Goal: Information Seeking & Learning: Learn about a topic

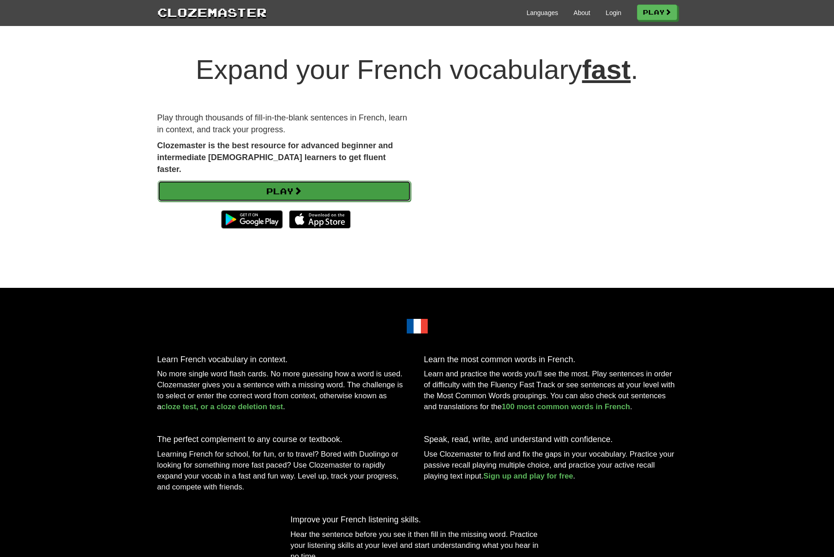
click at [189, 181] on link "Play" at bounding box center [284, 191] width 253 height 21
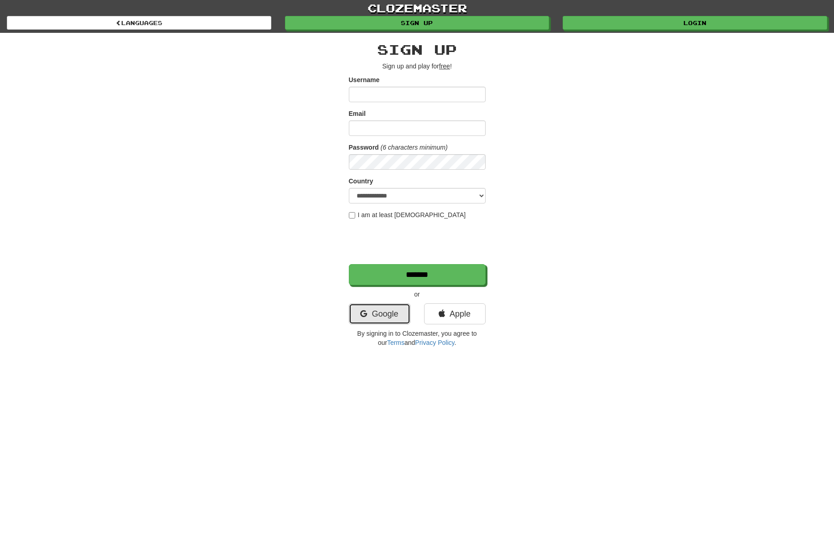
click at [364, 312] on icon at bounding box center [363, 314] width 7 height 8
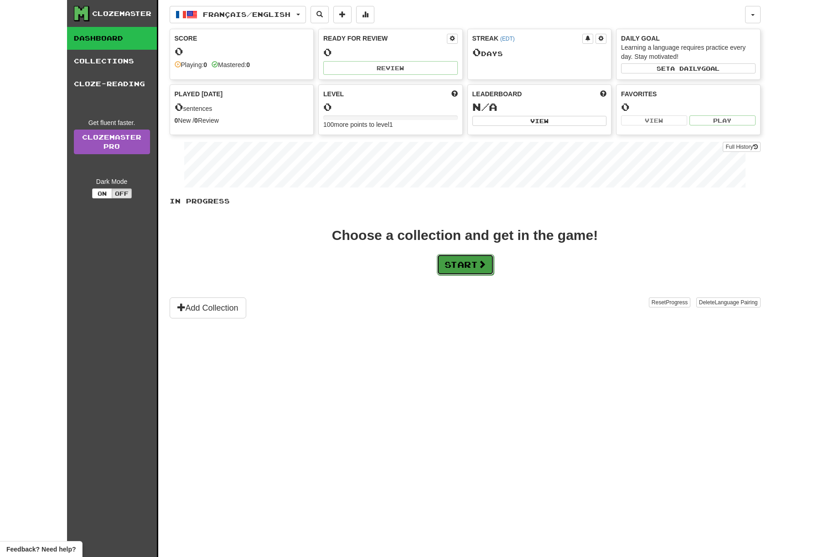
click at [470, 263] on button "Start" at bounding box center [465, 264] width 57 height 21
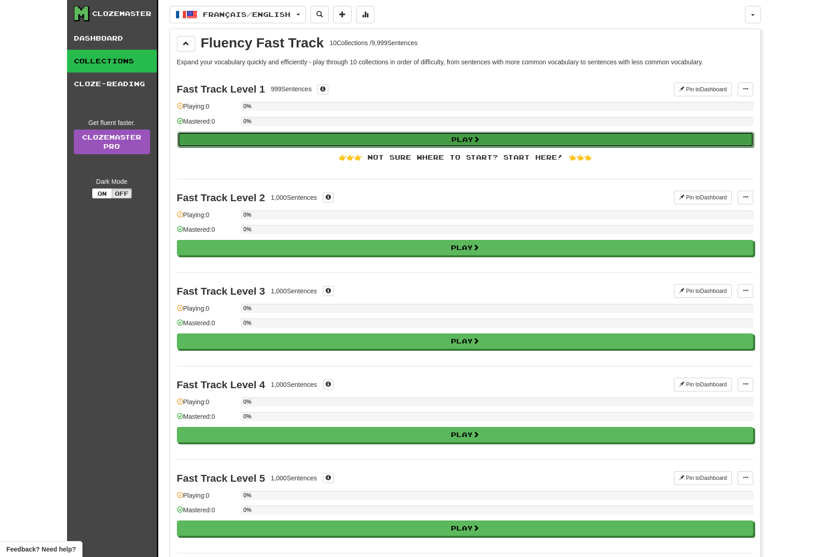
click at [394, 141] on button "Play" at bounding box center [465, 140] width 577 height 16
select select "**"
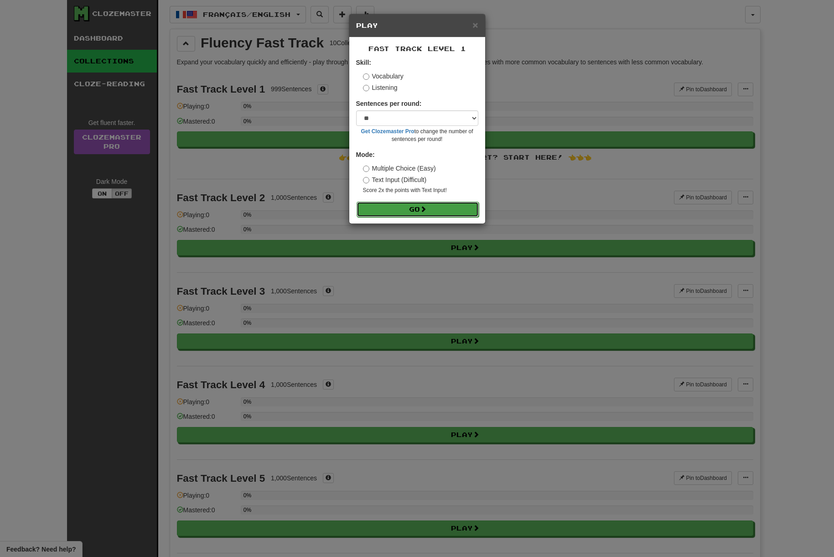
click at [442, 215] on button "Go" at bounding box center [418, 210] width 122 height 16
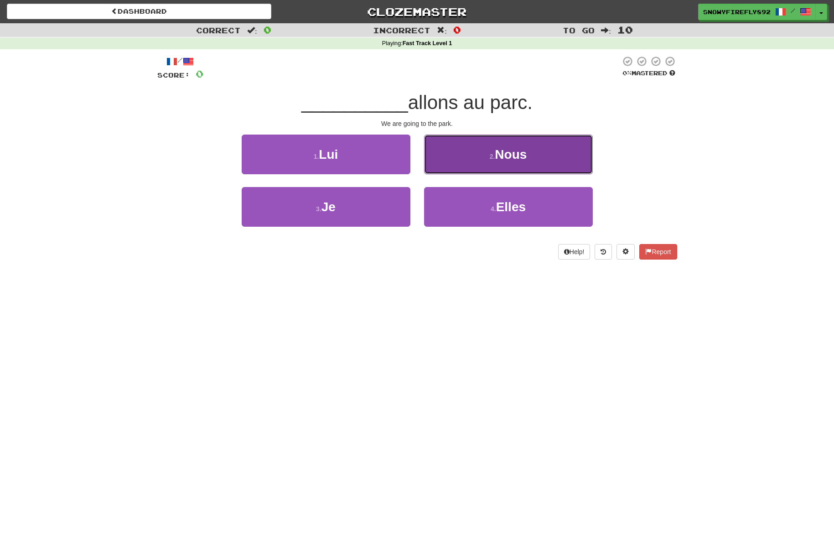
click at [505, 170] on button "2 . Nous" at bounding box center [508, 155] width 169 height 40
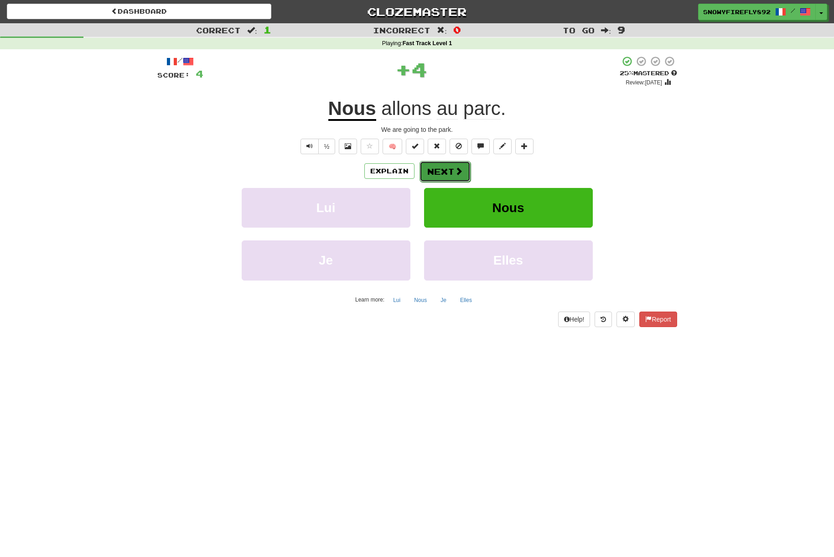
click at [456, 169] on span at bounding box center [459, 171] width 8 height 8
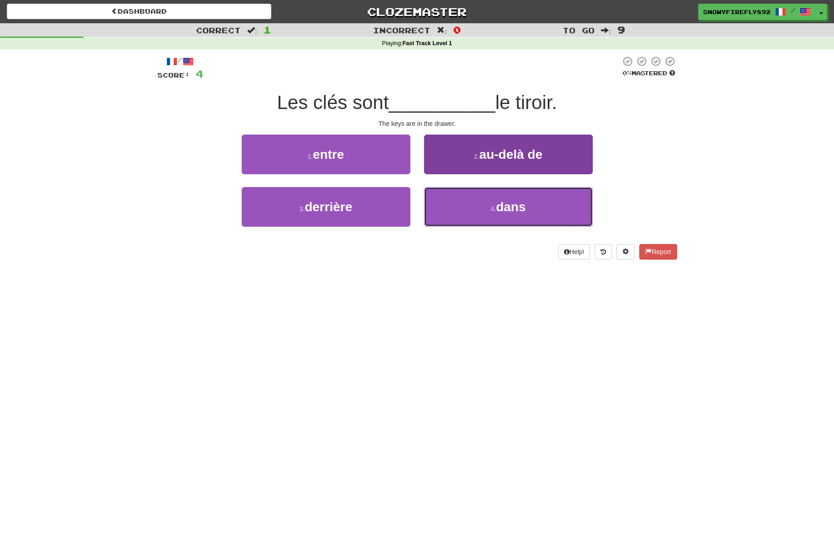
click at [506, 202] on span "dans" at bounding box center [511, 207] width 30 height 14
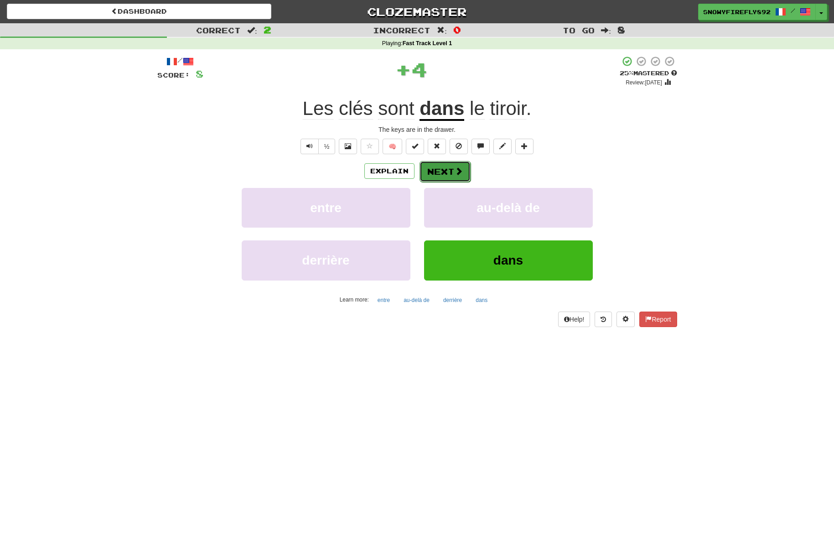
click at [456, 178] on button "Next" at bounding box center [445, 171] width 51 height 21
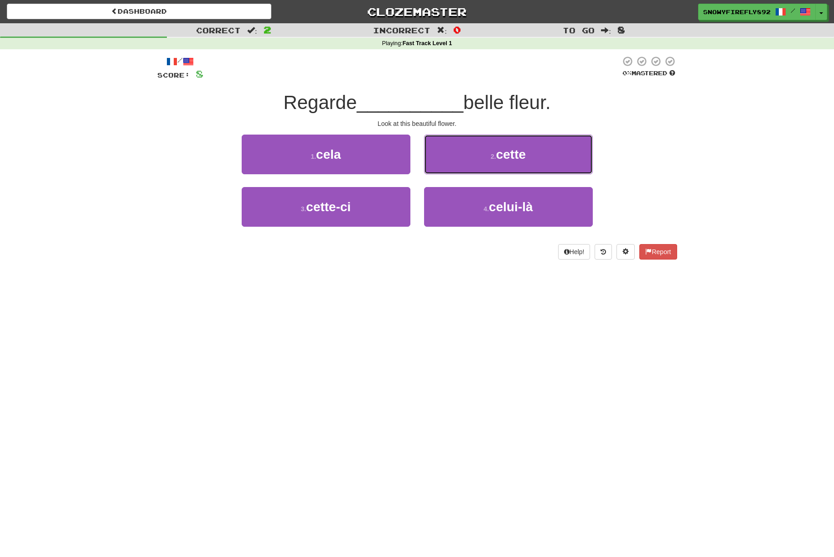
click at [473, 159] on button "2 . cette" at bounding box center [508, 155] width 169 height 40
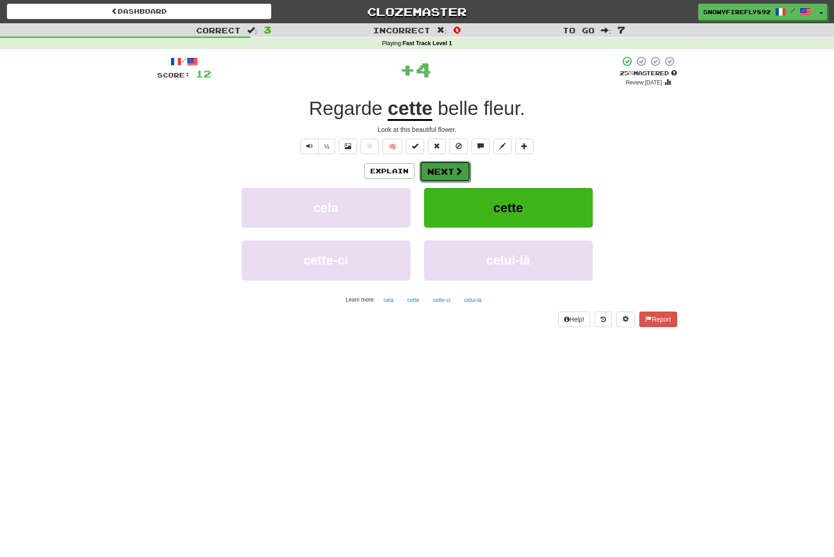
click at [424, 172] on button "Next" at bounding box center [445, 171] width 51 height 21
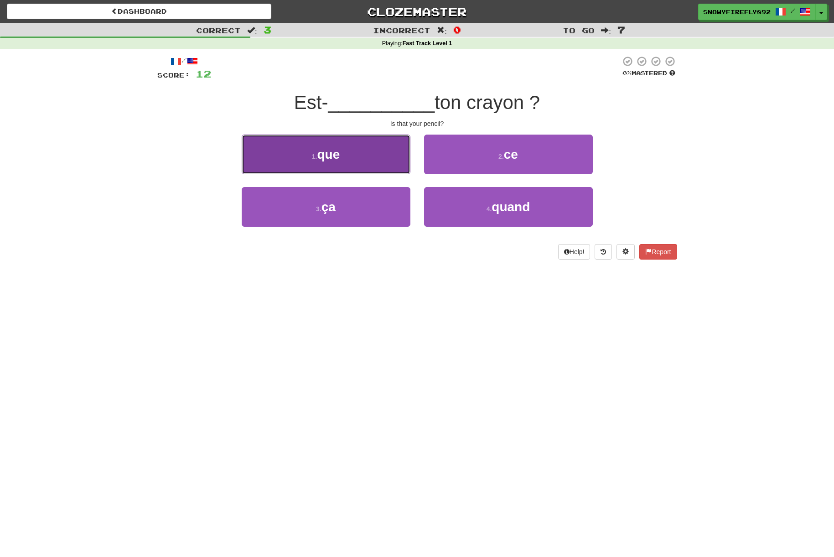
click at [400, 166] on button "1 . que" at bounding box center [326, 155] width 169 height 40
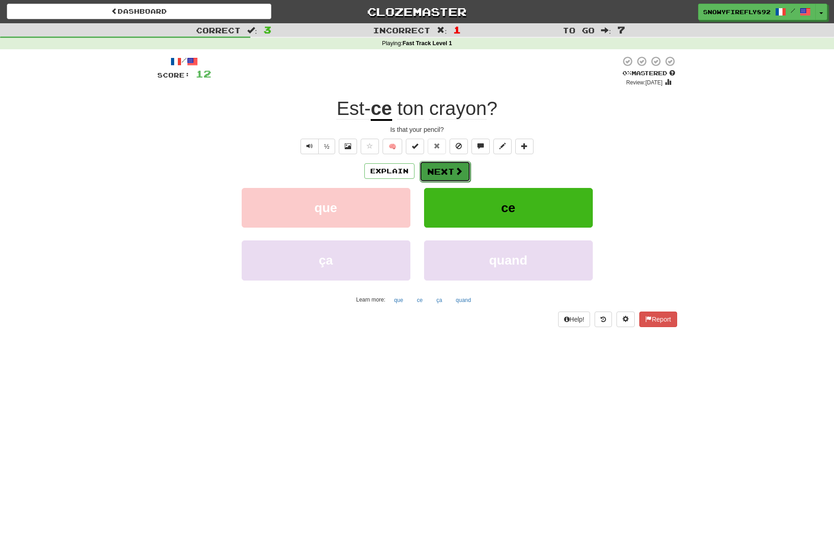
click at [436, 175] on button "Next" at bounding box center [445, 171] width 51 height 21
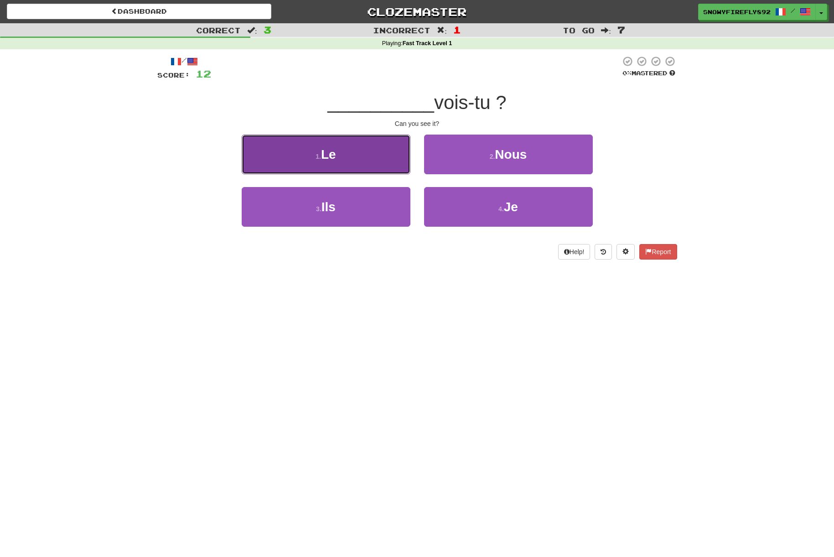
click at [374, 171] on button "1 . Le" at bounding box center [326, 155] width 169 height 40
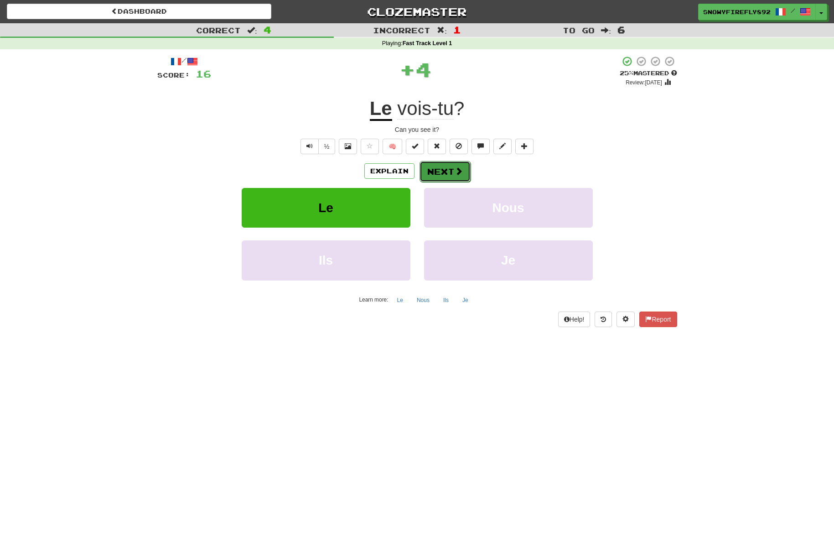
click at [441, 173] on button "Next" at bounding box center [445, 171] width 51 height 21
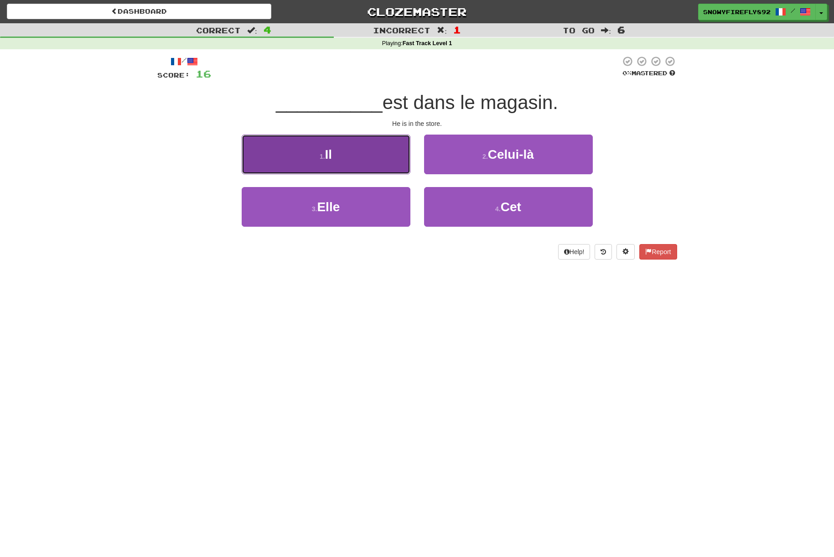
click at [364, 162] on button "1 . Il" at bounding box center [326, 155] width 169 height 40
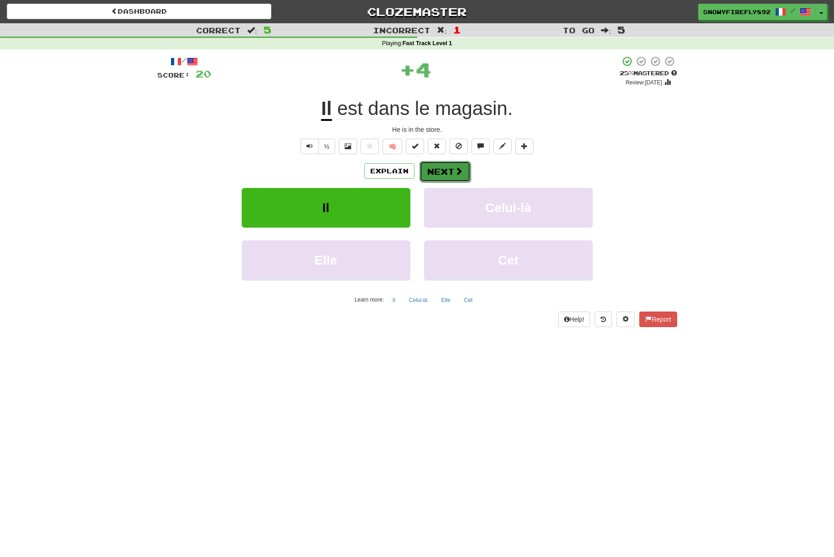
click at [460, 175] on span at bounding box center [459, 171] width 8 height 8
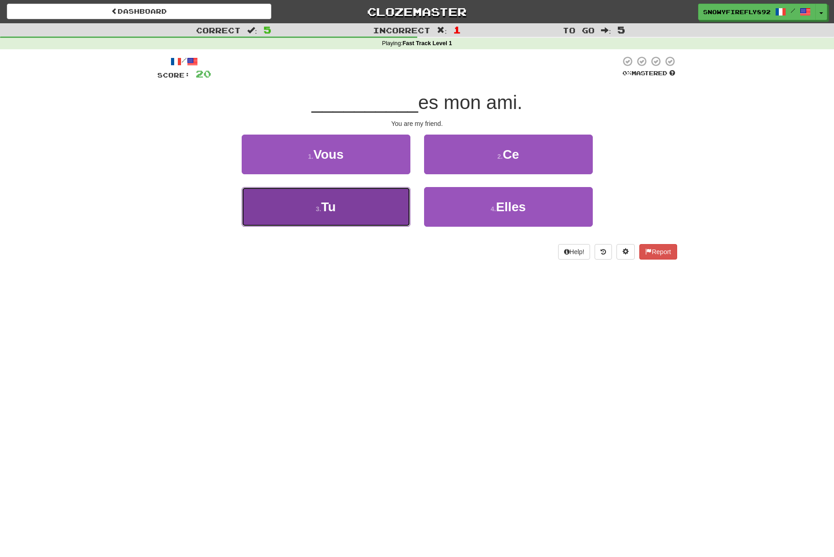
click at [346, 195] on button "3 . Tu" at bounding box center [326, 207] width 169 height 40
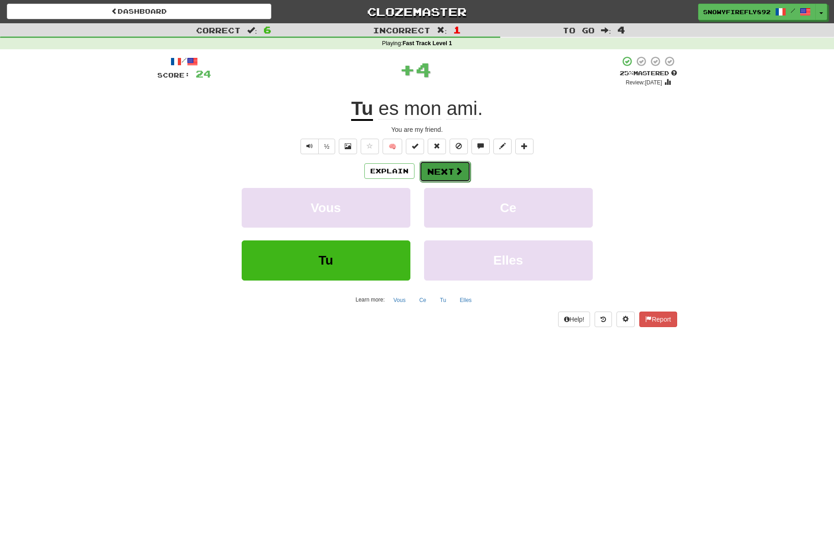
click at [452, 174] on button "Next" at bounding box center [445, 171] width 51 height 21
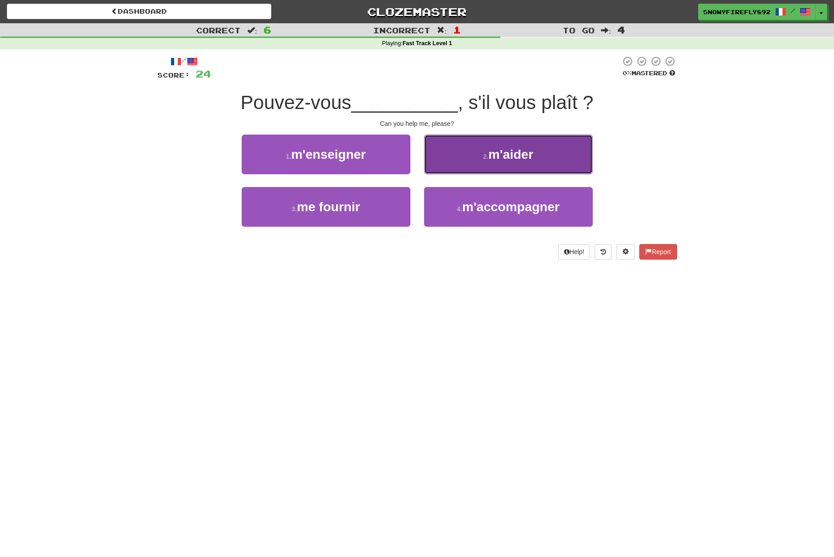
click at [512, 163] on button "2 . m'aider" at bounding box center [508, 155] width 169 height 40
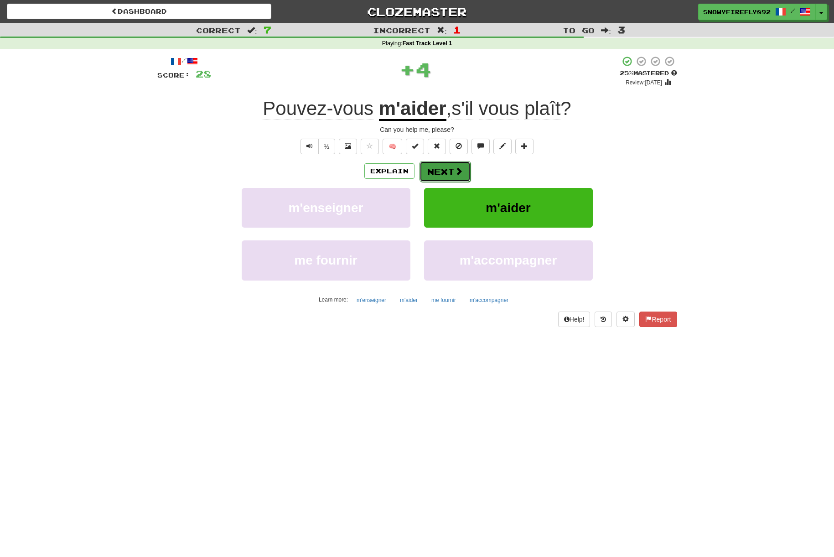
click at [455, 167] on button "Next" at bounding box center [445, 171] width 51 height 21
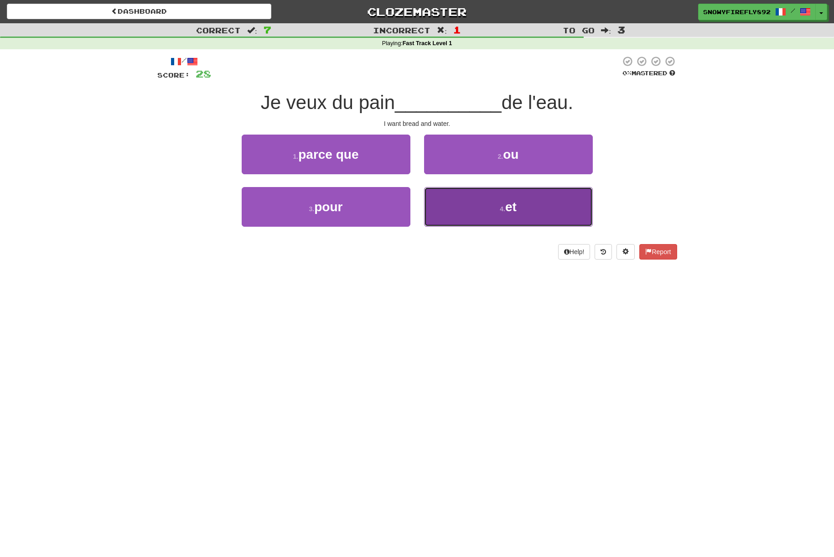
click at [524, 195] on button "4 . et" at bounding box center [508, 207] width 169 height 40
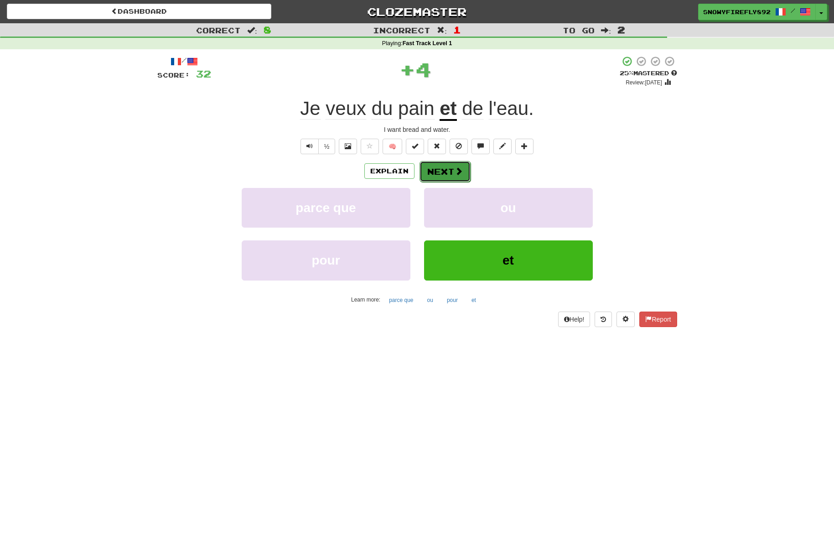
click at [455, 172] on span at bounding box center [459, 171] width 8 height 8
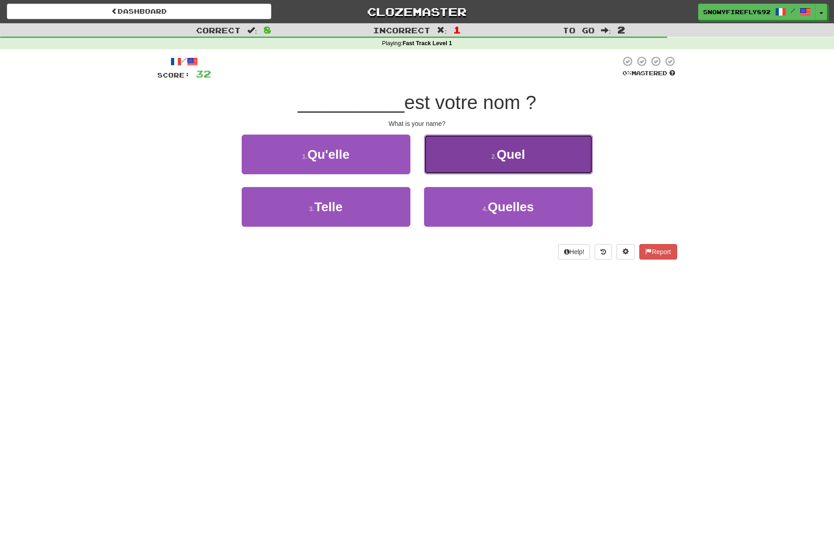
click at [455, 172] on button "2 . Quel" at bounding box center [508, 155] width 169 height 40
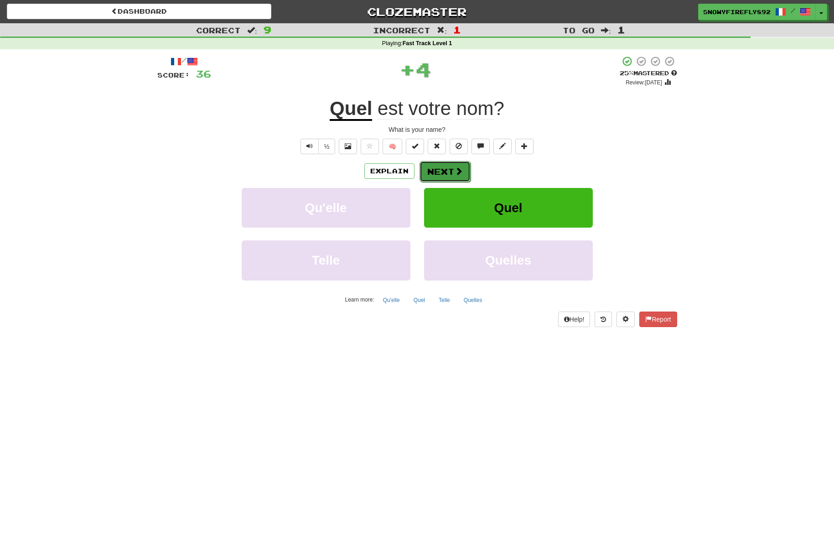
click at [453, 172] on button "Next" at bounding box center [445, 171] width 51 height 21
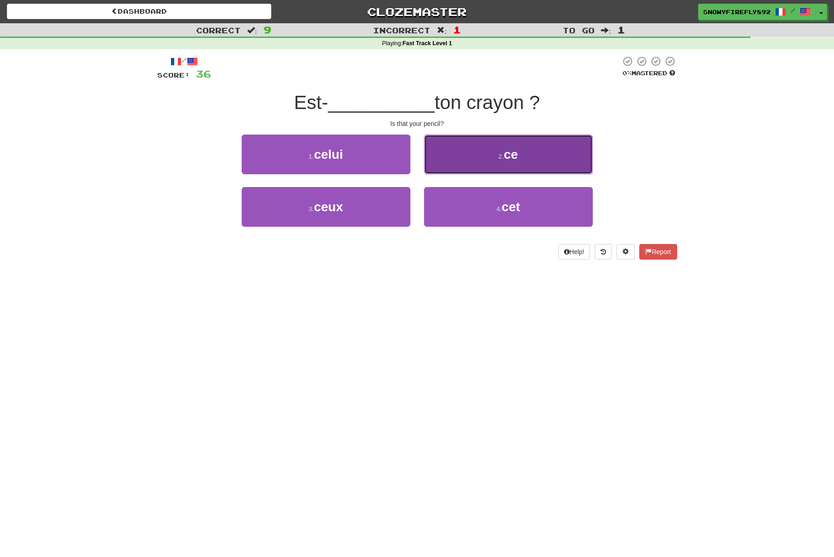
click at [499, 159] on small "2 ." at bounding box center [501, 156] width 5 height 7
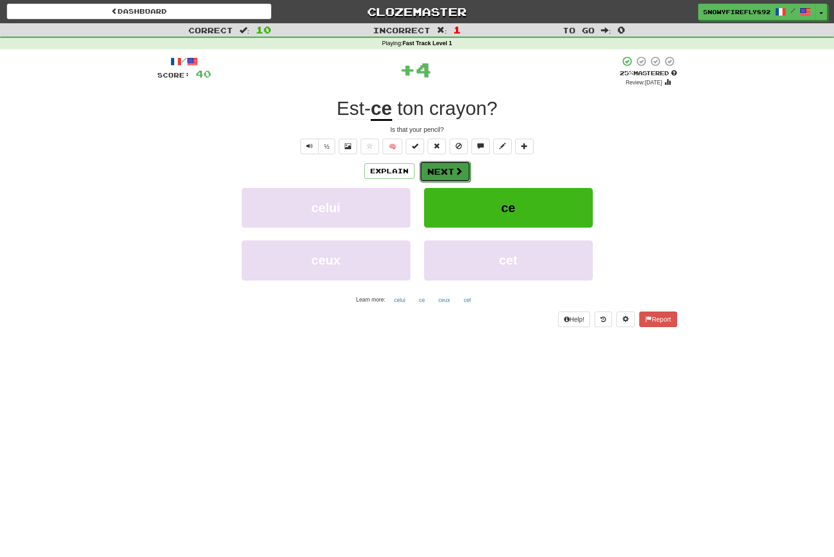
click at [461, 168] on span at bounding box center [459, 171] width 8 height 8
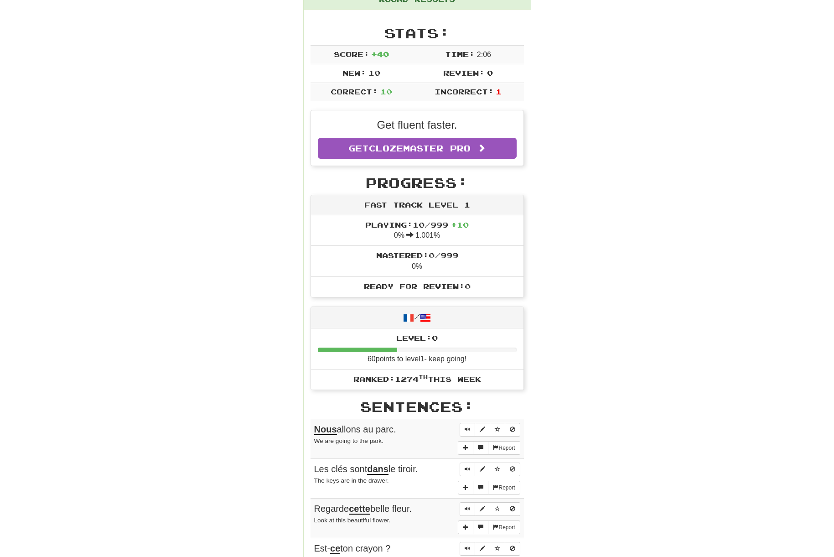
scroll to position [109, 0]
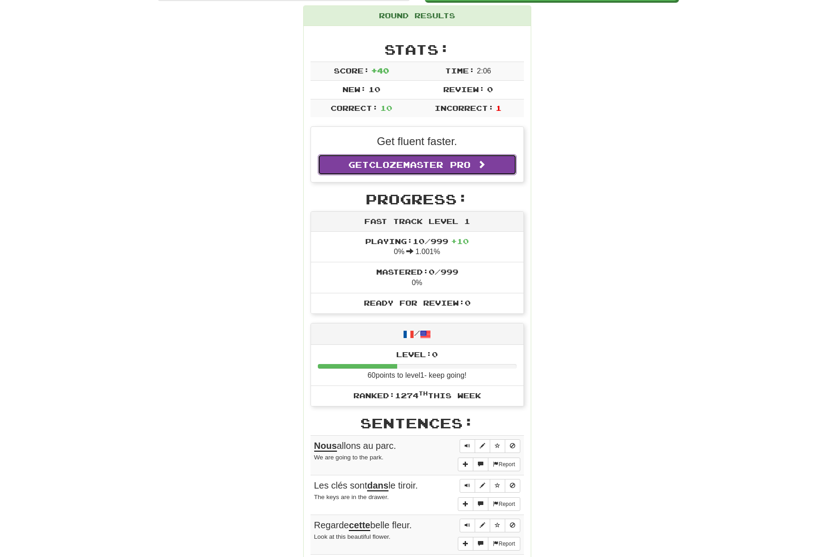
click at [455, 156] on link "Get Clozemaster Pro" at bounding box center [417, 164] width 199 height 21
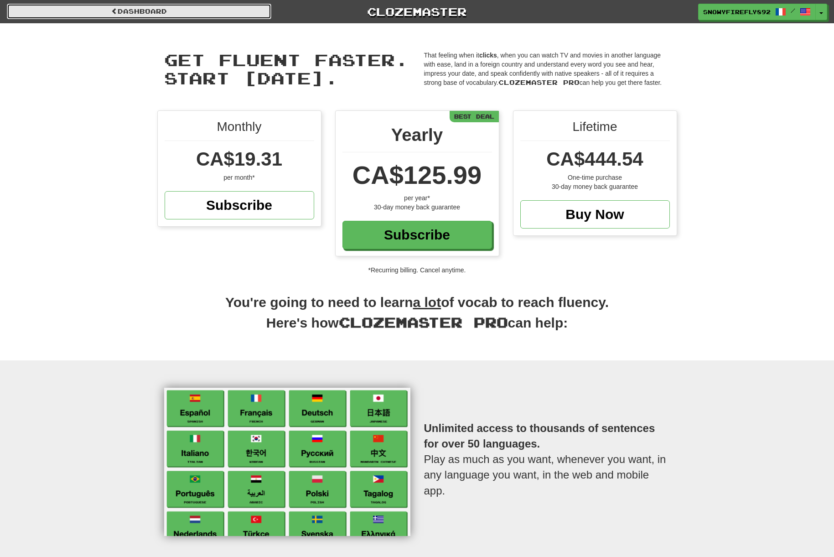
click at [107, 17] on link "Dashboard" at bounding box center [139, 12] width 265 height 16
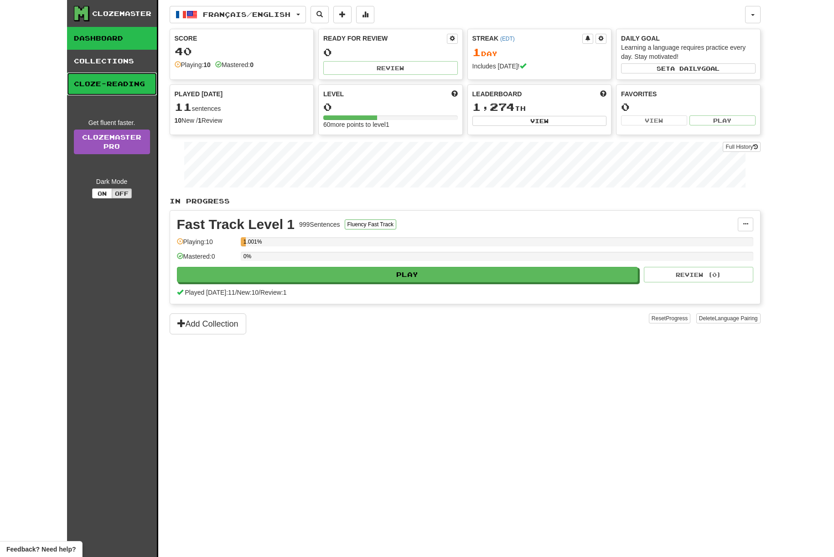
click at [115, 79] on link "Cloze-Reading" at bounding box center [112, 84] width 90 height 23
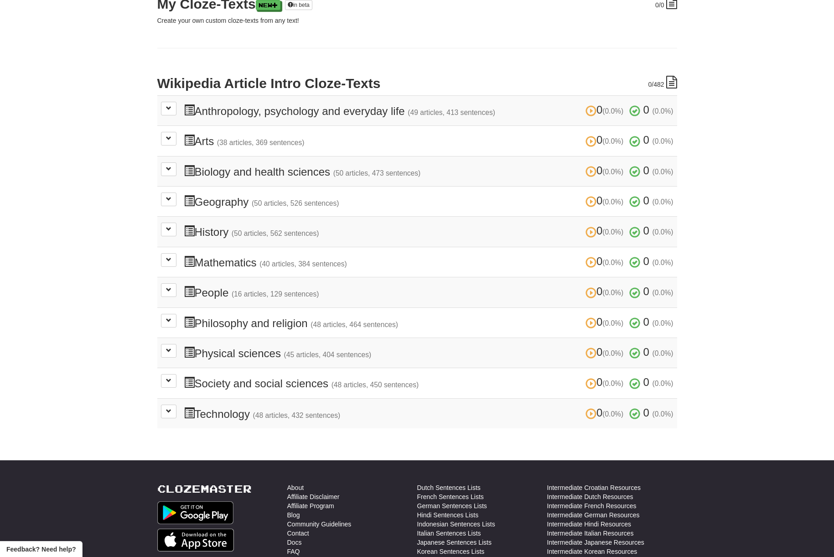
scroll to position [146, 0]
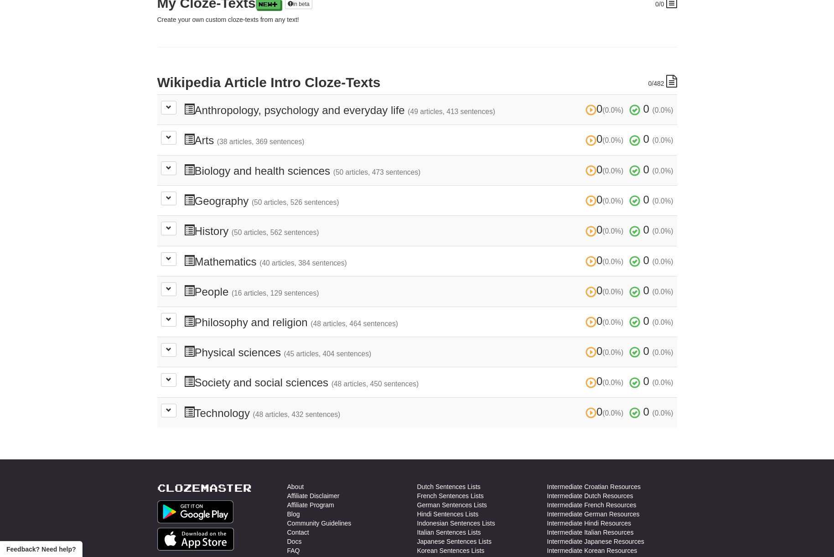
click at [206, 224] on h3 "0 (0.0%) 0 (0.0%) History (50 articles, 562 sentences) 0 (0.0%) 0 (0.0%)" at bounding box center [429, 230] width 490 height 13
click at [171, 225] on span at bounding box center [168, 227] width 5 height 5
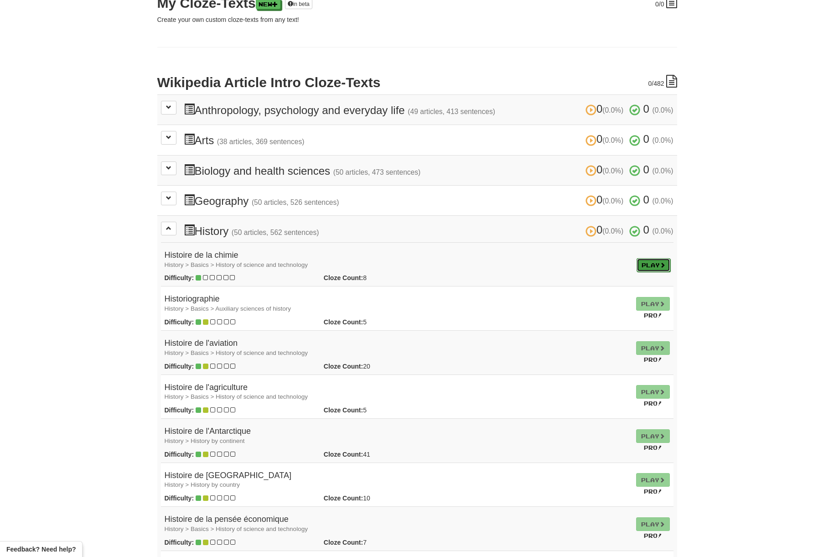
click at [653, 261] on link "Play" at bounding box center [654, 265] width 34 height 14
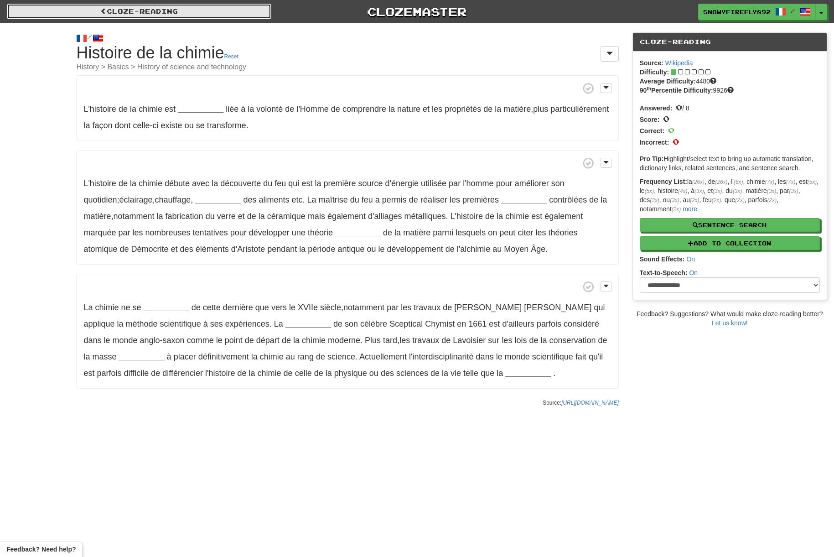
click at [133, 9] on link "Cloze-Reading" at bounding box center [139, 12] width 265 height 16
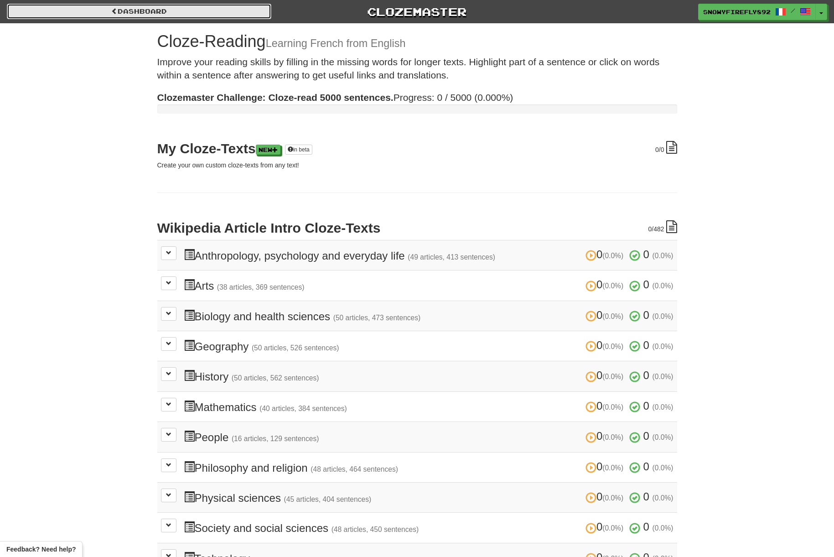
click at [119, 12] on link "Dashboard" at bounding box center [139, 12] width 265 height 16
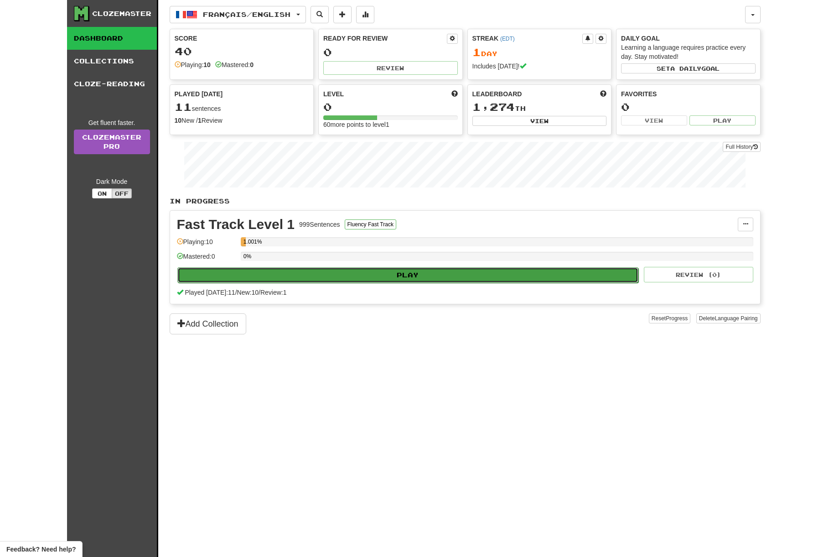
click at [459, 277] on button "Play" at bounding box center [408, 275] width 462 height 16
select select "**"
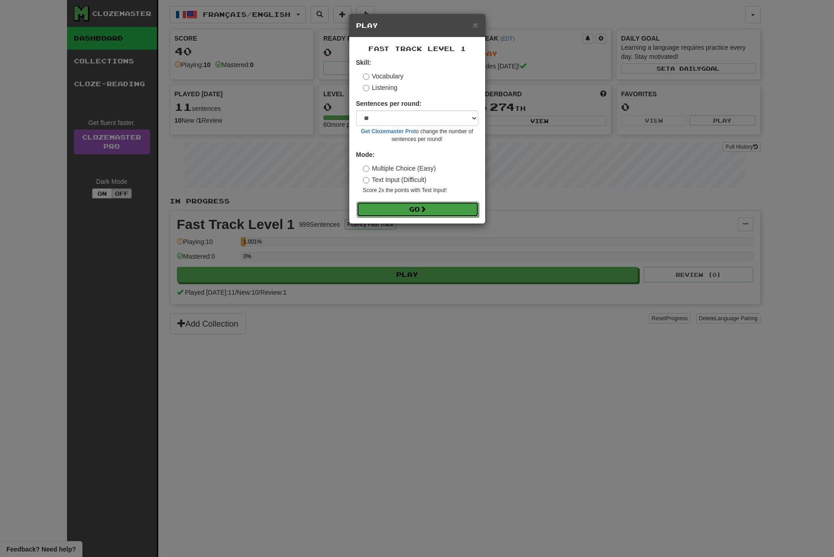
click at [417, 209] on button "Go" at bounding box center [418, 210] width 122 height 16
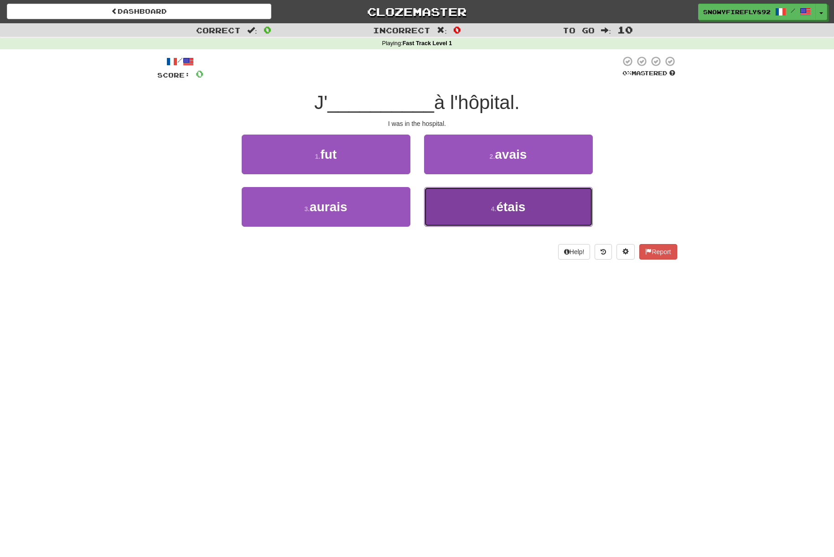
click at [477, 205] on button "4 . étais" at bounding box center [508, 207] width 169 height 40
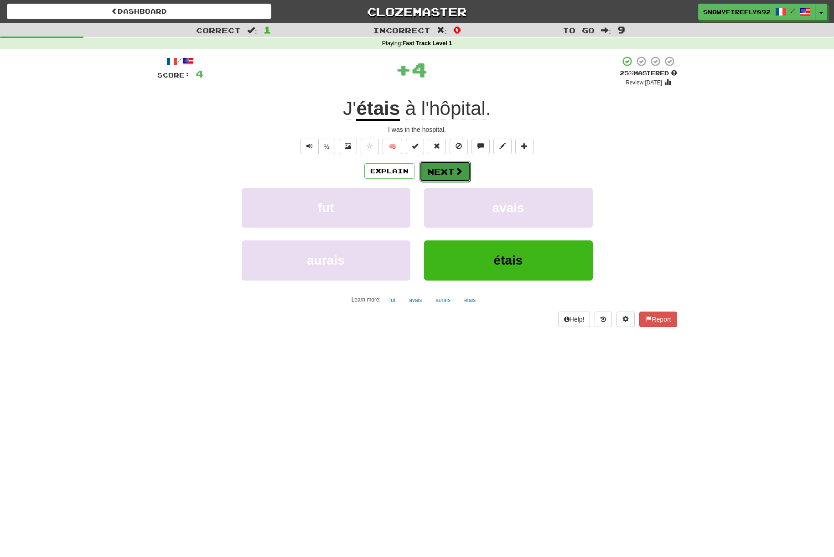
click at [436, 171] on button "Next" at bounding box center [445, 171] width 51 height 21
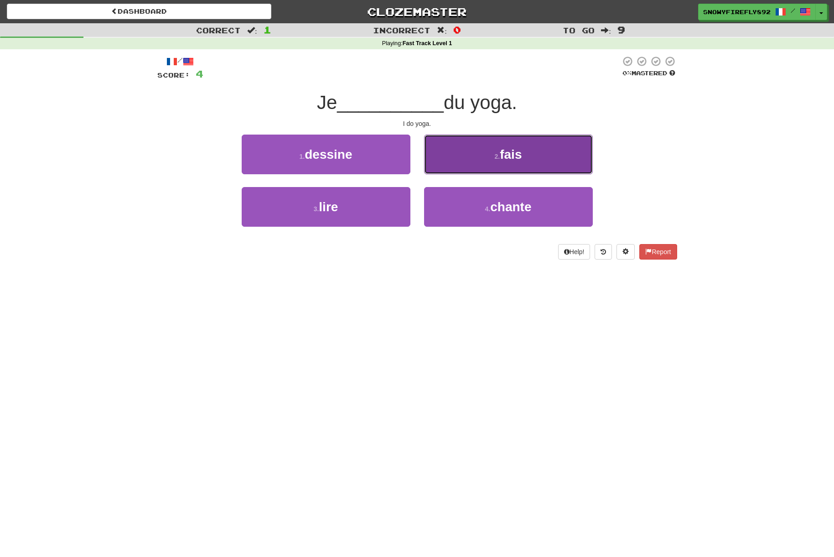
click at [499, 166] on button "2 . fais" at bounding box center [508, 155] width 169 height 40
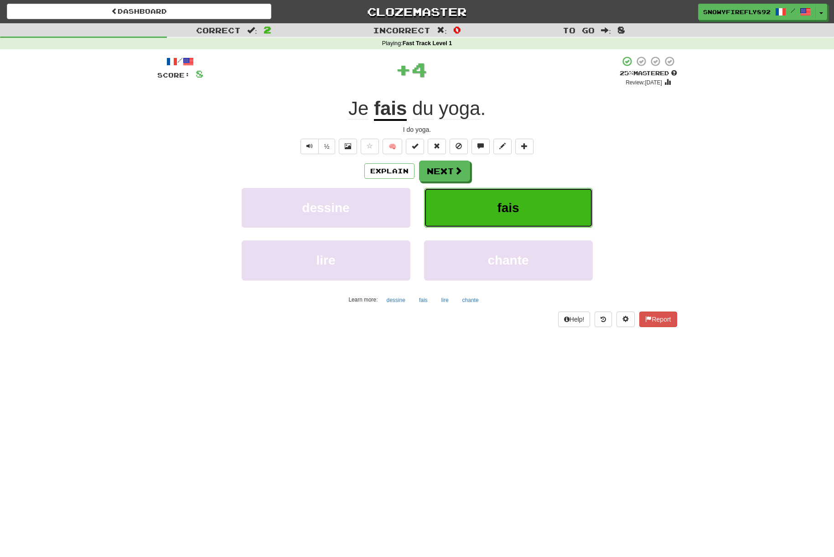
click at [492, 190] on button "fais" at bounding box center [508, 208] width 169 height 40
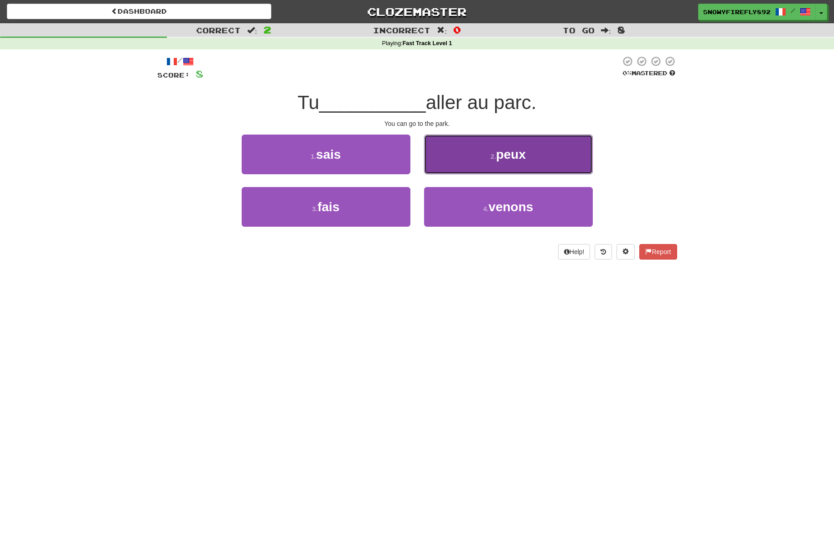
click at [494, 172] on button "2 . peux" at bounding box center [508, 155] width 169 height 40
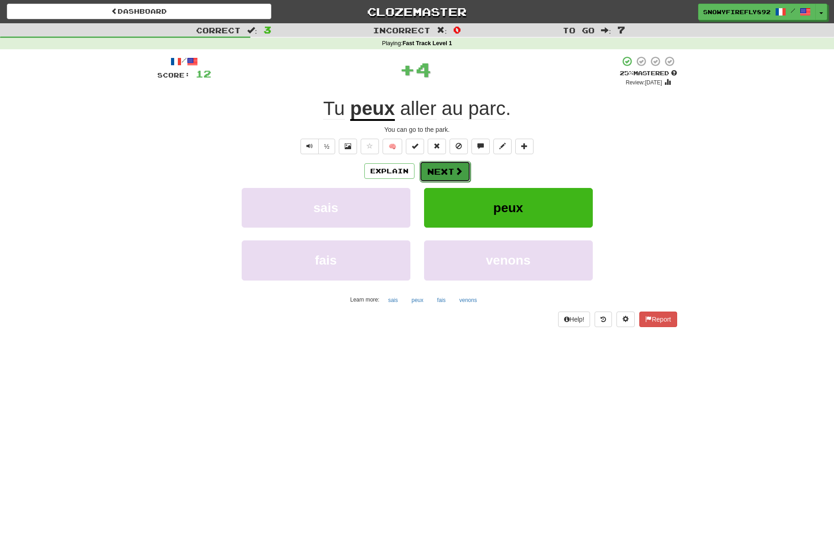
click at [459, 172] on span at bounding box center [459, 171] width 8 height 8
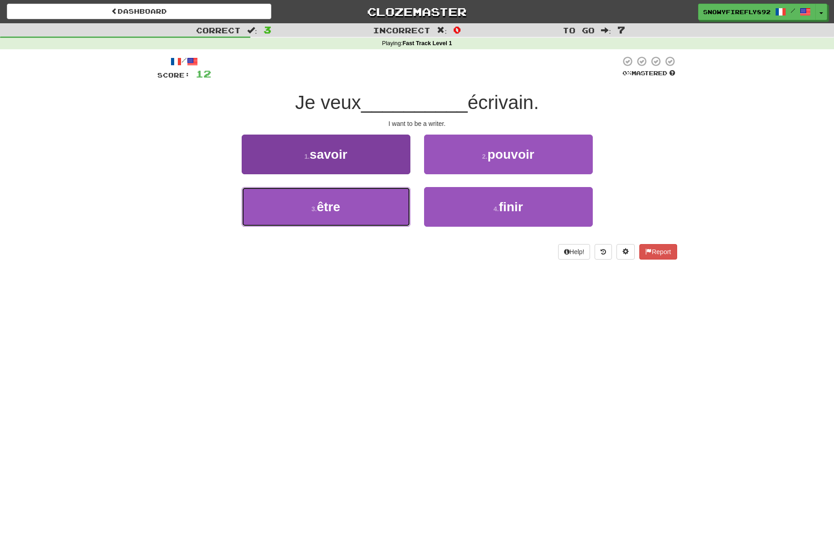
click at [381, 191] on button "3 . être" at bounding box center [326, 207] width 169 height 40
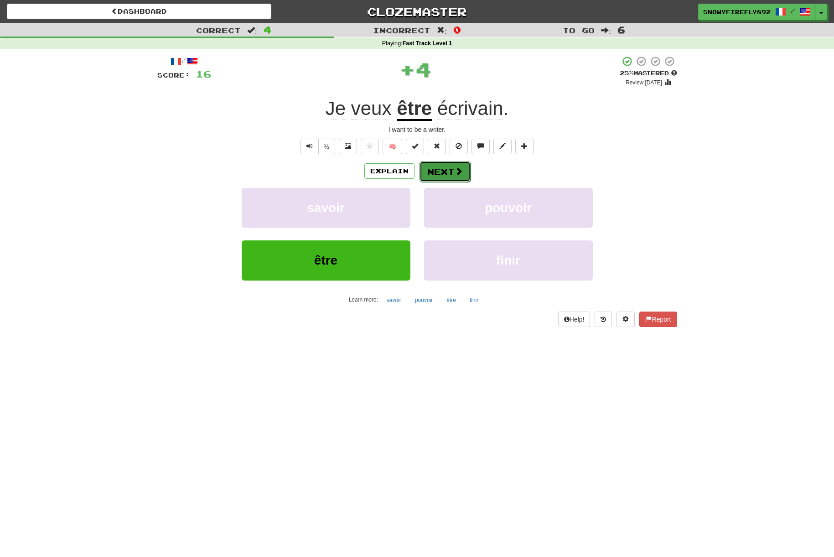
click at [433, 173] on button "Next" at bounding box center [445, 171] width 51 height 21
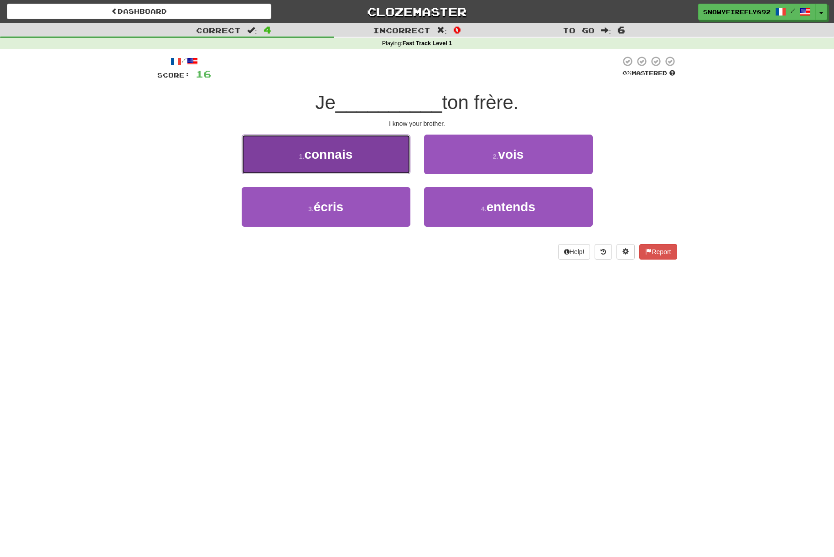
click at [366, 172] on button "1 . connais" at bounding box center [326, 155] width 169 height 40
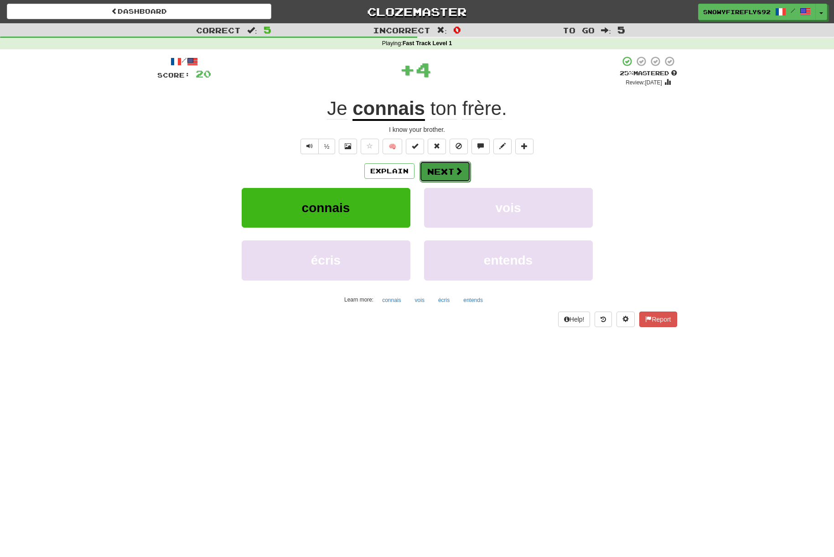
click at [450, 172] on button "Next" at bounding box center [445, 171] width 51 height 21
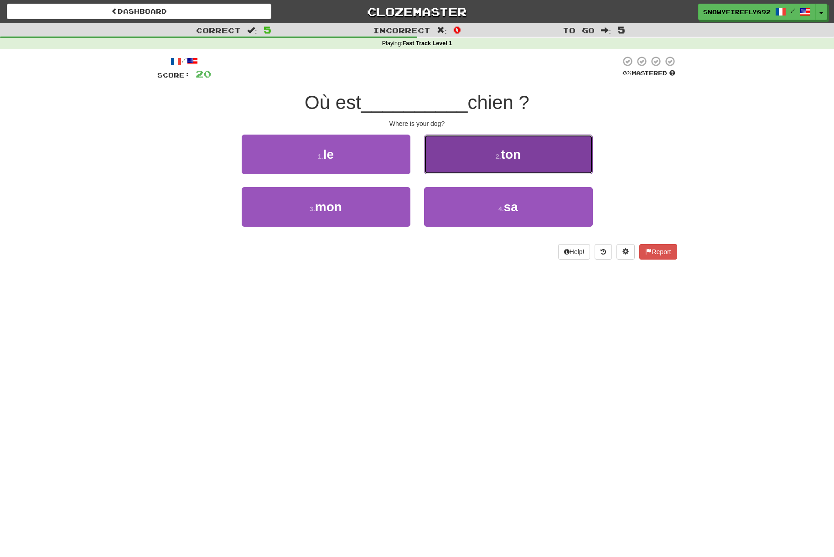
click at [467, 163] on button "2 . ton" at bounding box center [508, 155] width 169 height 40
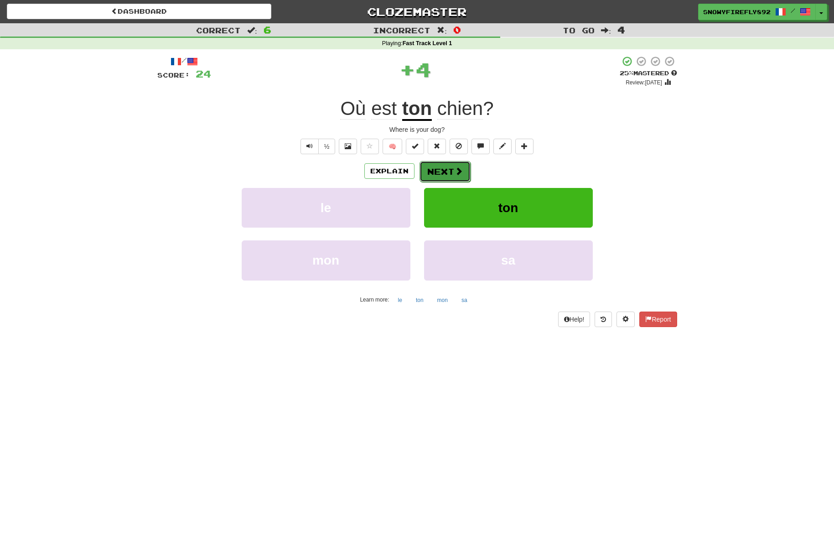
click at [464, 168] on button "Next" at bounding box center [445, 171] width 51 height 21
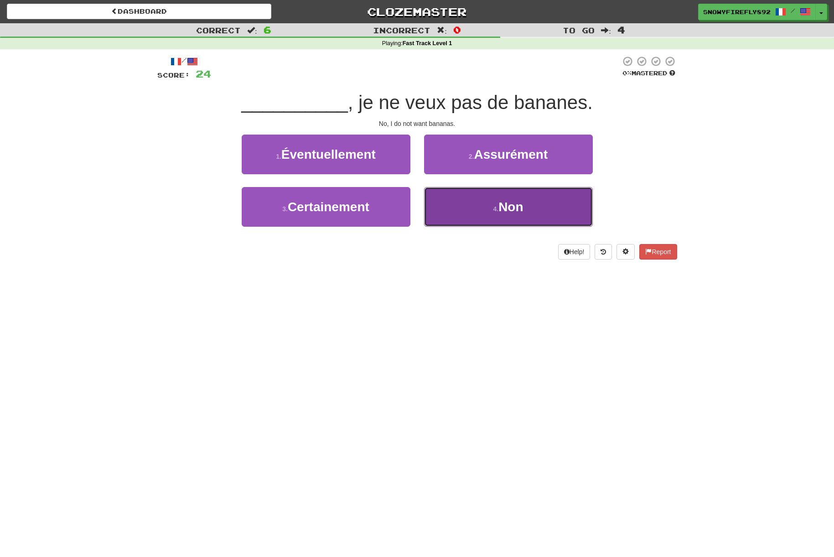
click at [484, 207] on button "4 . Non" at bounding box center [508, 207] width 169 height 40
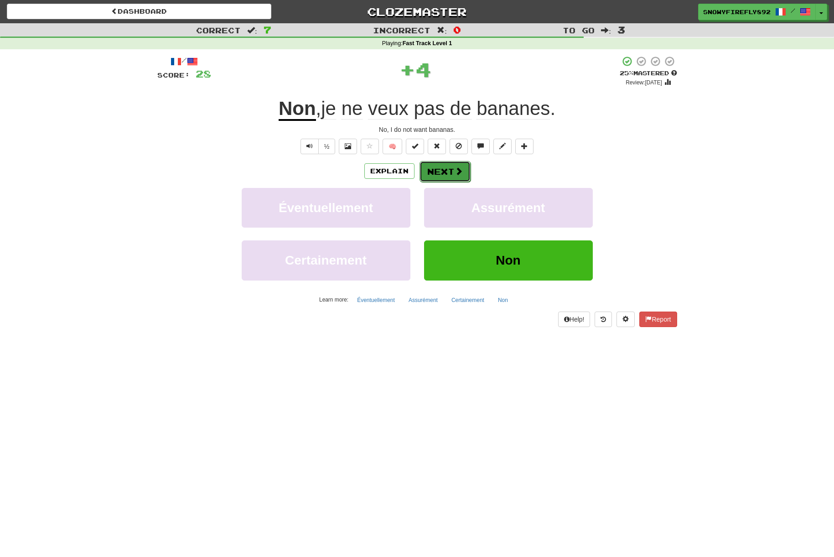
click at [464, 173] on button "Next" at bounding box center [445, 171] width 51 height 21
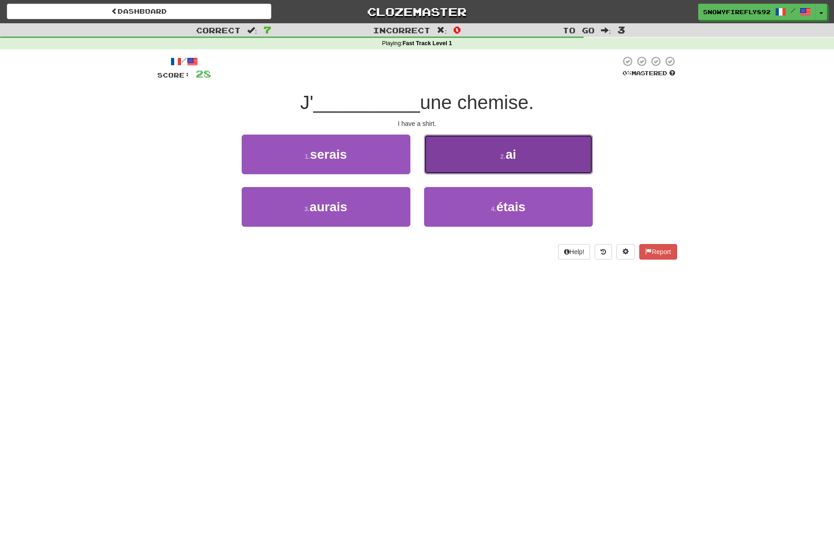
click at [511, 167] on button "2 . ai" at bounding box center [508, 155] width 169 height 40
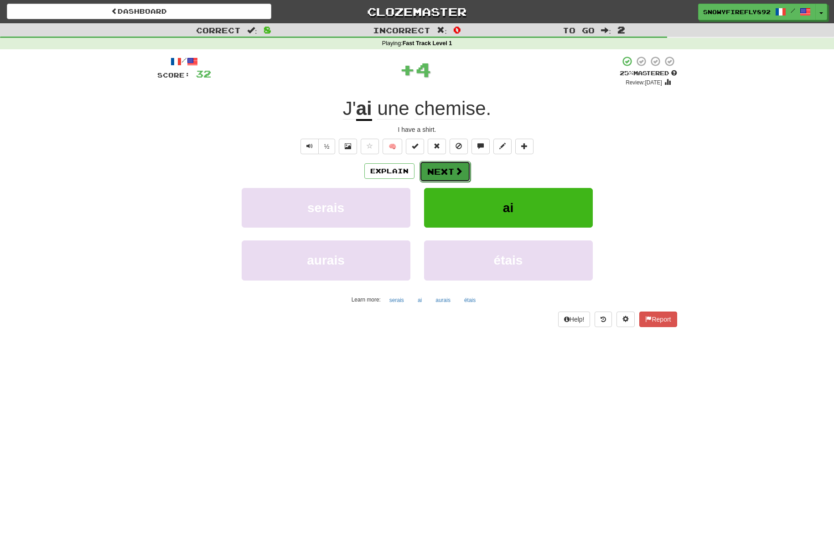
click at [463, 167] on button "Next" at bounding box center [445, 171] width 51 height 21
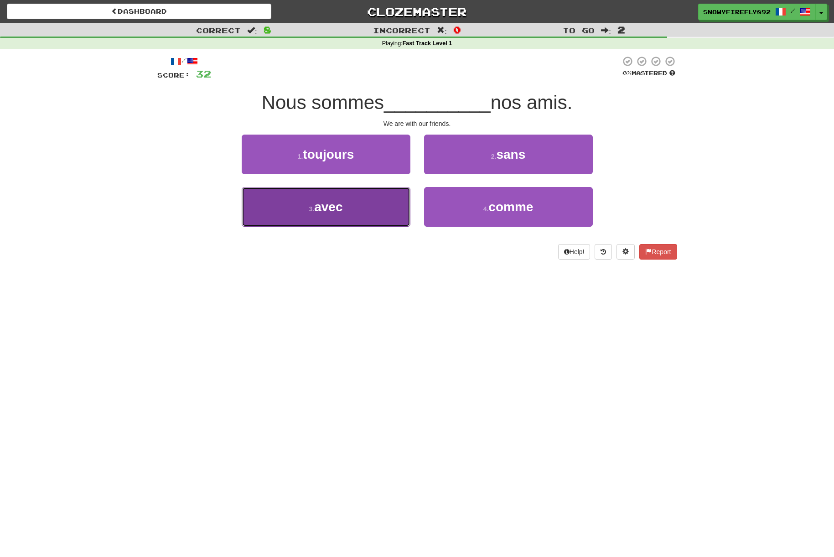
click at [370, 212] on button "3 . avec" at bounding box center [326, 207] width 169 height 40
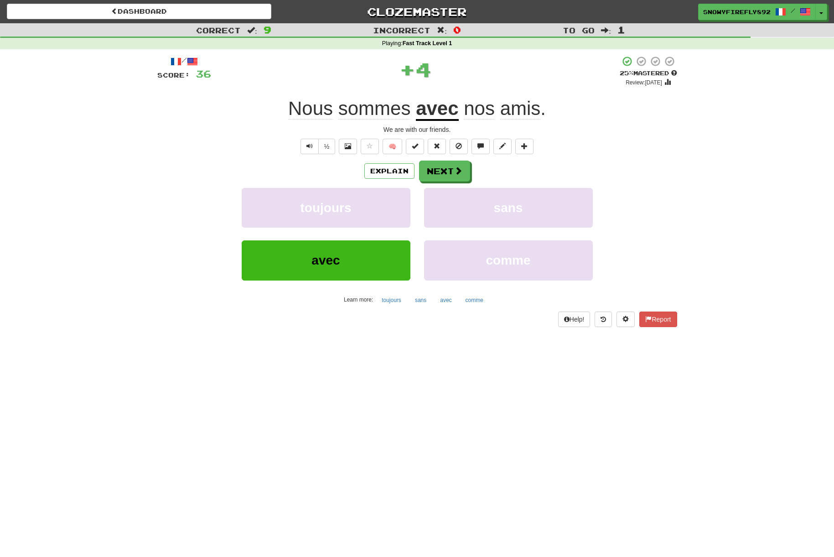
click at [437, 185] on div "Explain Next toujours sans avec comme Learn more: toujours sans avec comme" at bounding box center [417, 234] width 520 height 146
click at [443, 177] on button "Next" at bounding box center [445, 171] width 51 height 21
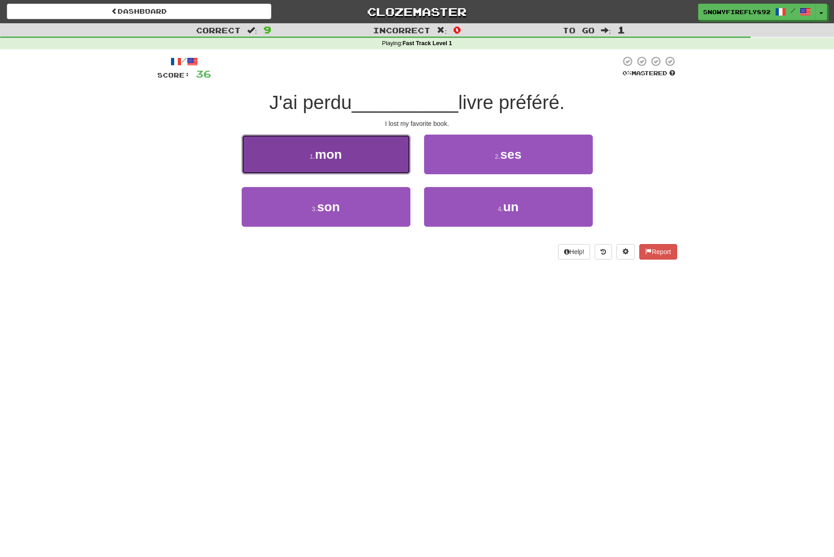
click at [391, 172] on button "1 . mon" at bounding box center [326, 155] width 169 height 40
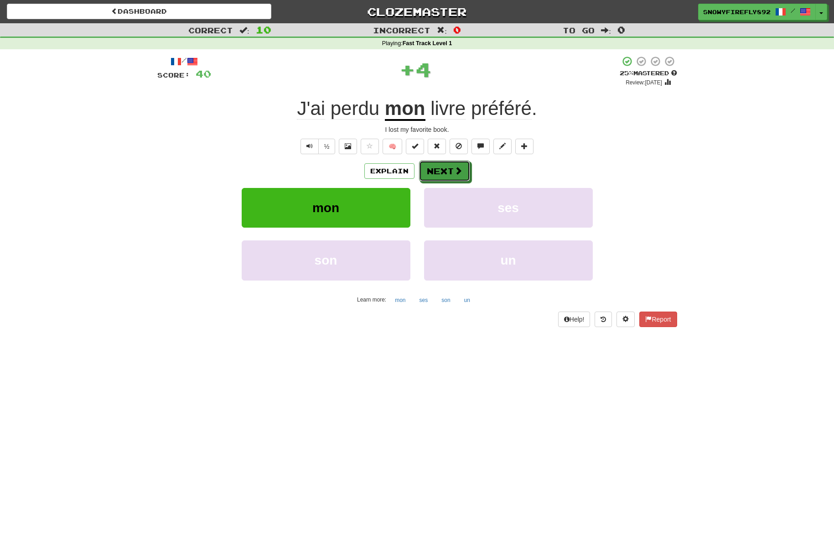
click at [449, 169] on button "Next" at bounding box center [444, 171] width 51 height 21
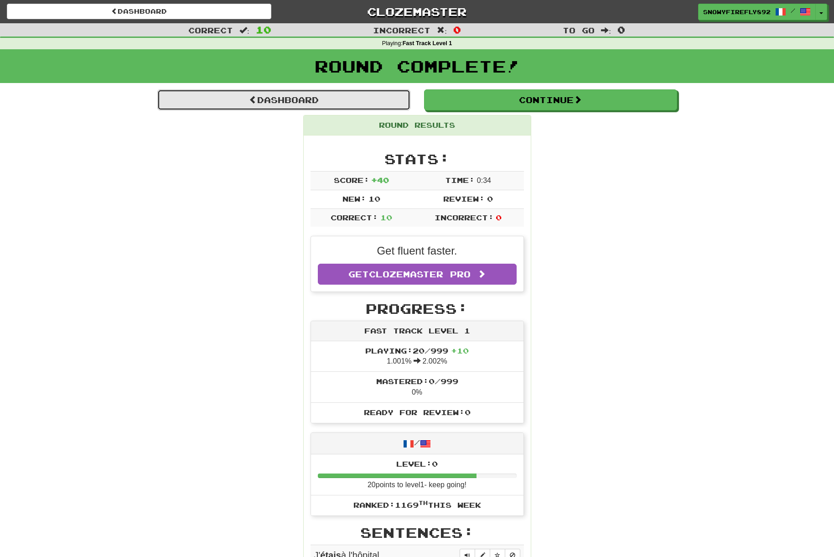
click at [224, 92] on link "Dashboard" at bounding box center [283, 99] width 253 height 21
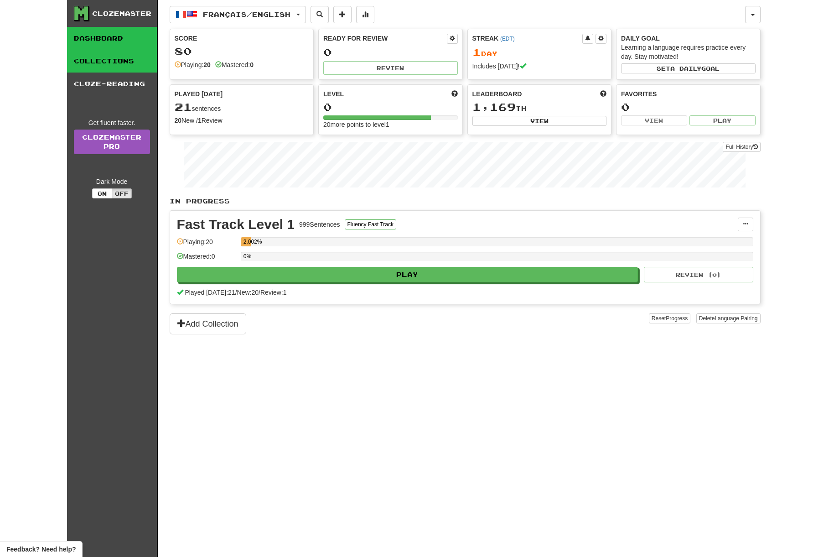
click at [97, 60] on link "Collections" at bounding box center [112, 61] width 90 height 23
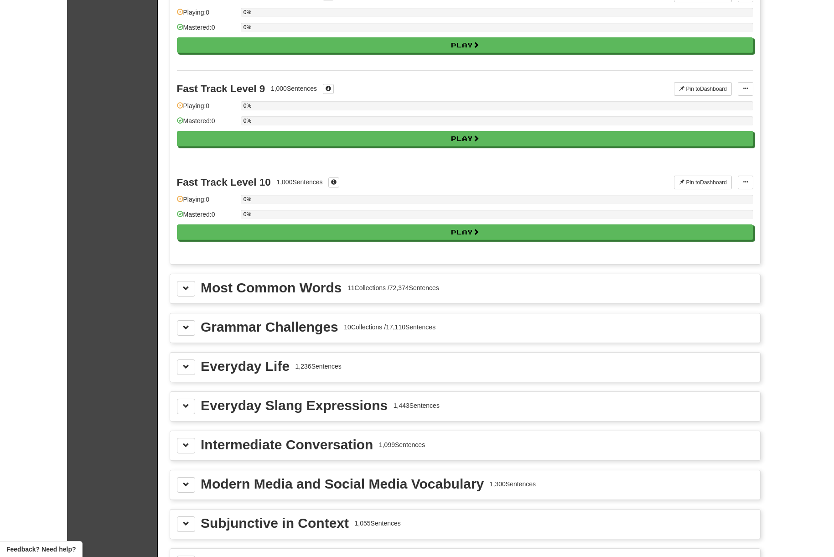
scroll to position [766, 0]
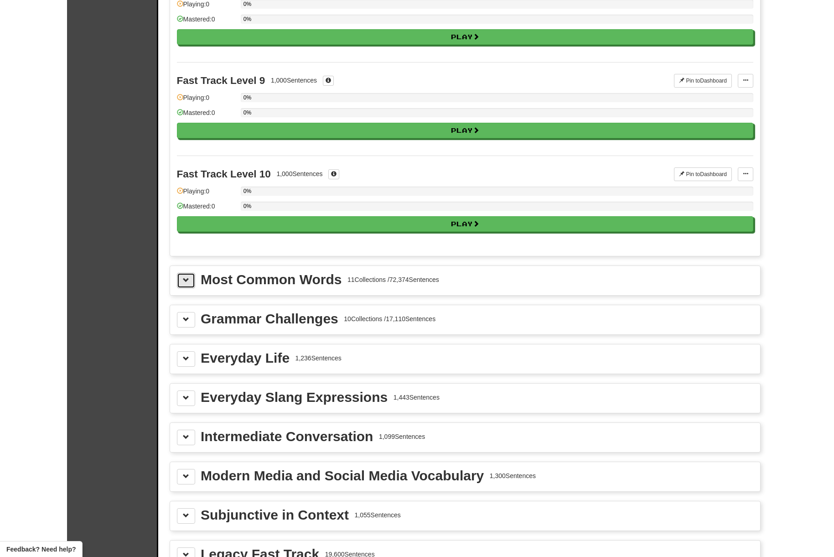
click at [190, 285] on button at bounding box center [186, 281] width 18 height 16
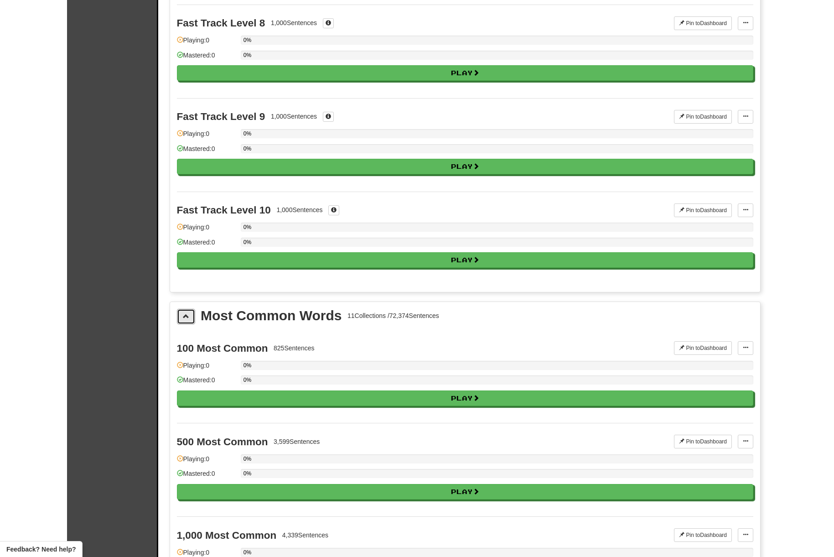
scroll to position [730, 0]
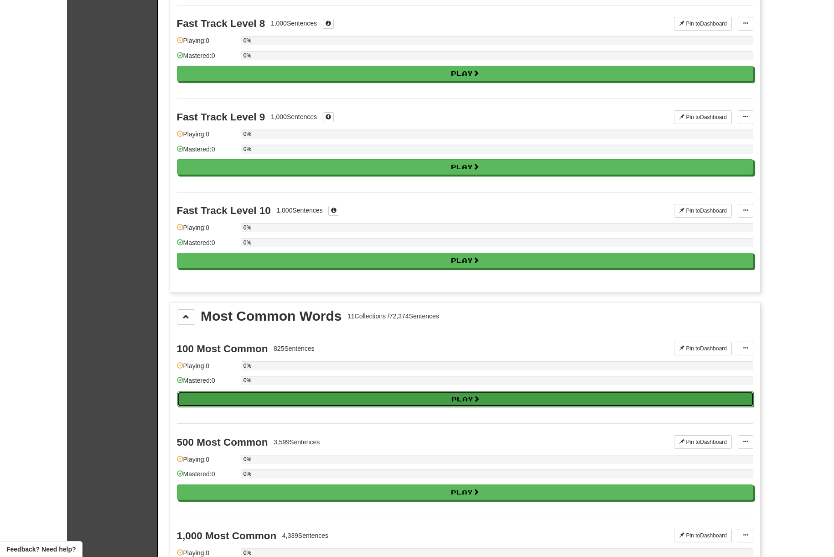
click at [318, 401] on button "Play" at bounding box center [465, 399] width 577 height 16
select select "**"
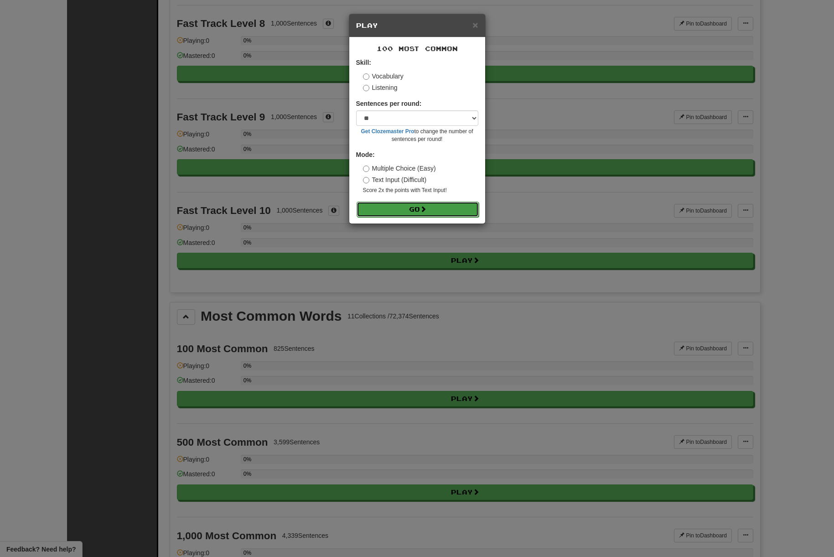
click at [448, 212] on button "Go" at bounding box center [418, 210] width 122 height 16
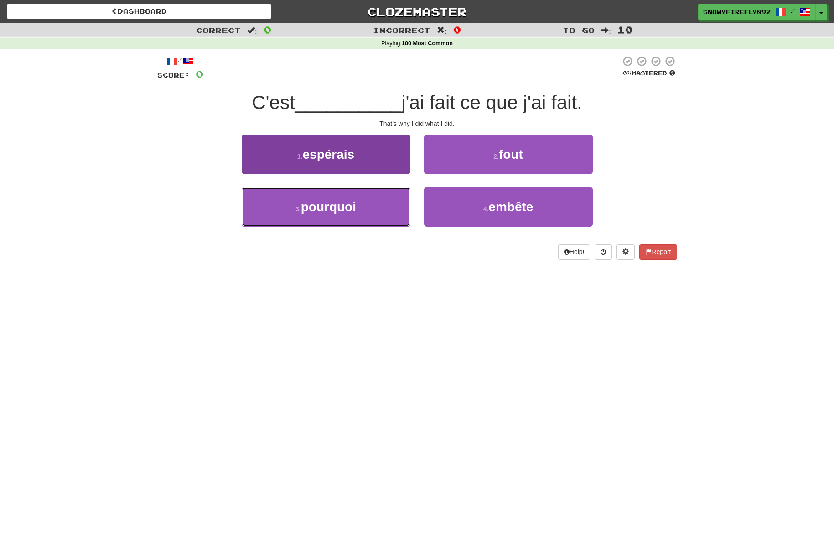
click at [375, 214] on button "3 . pourquoi" at bounding box center [326, 207] width 169 height 40
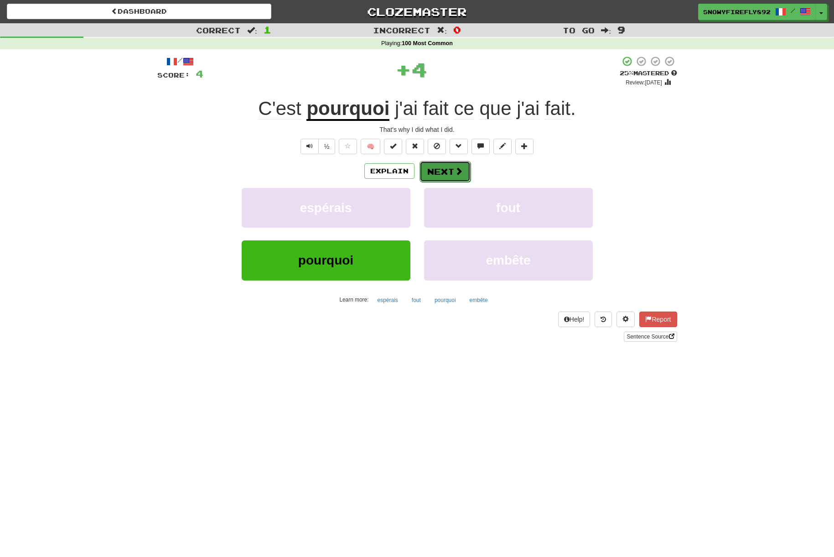
click at [441, 164] on button "Next" at bounding box center [445, 171] width 51 height 21
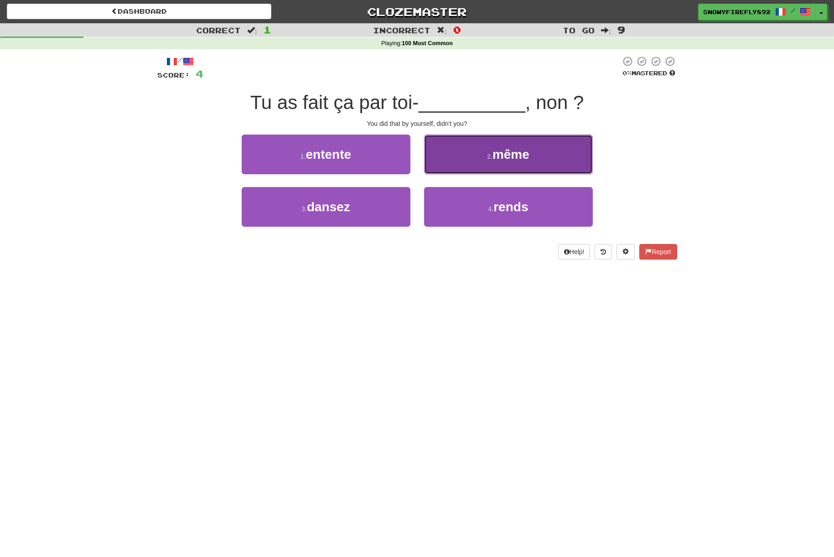
click at [474, 160] on button "2 . même" at bounding box center [508, 155] width 169 height 40
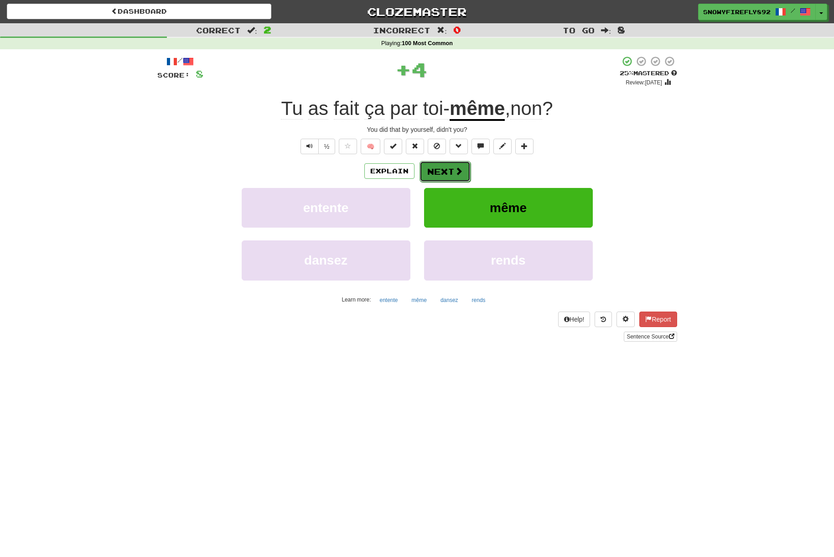
click at [439, 170] on button "Next" at bounding box center [445, 171] width 51 height 21
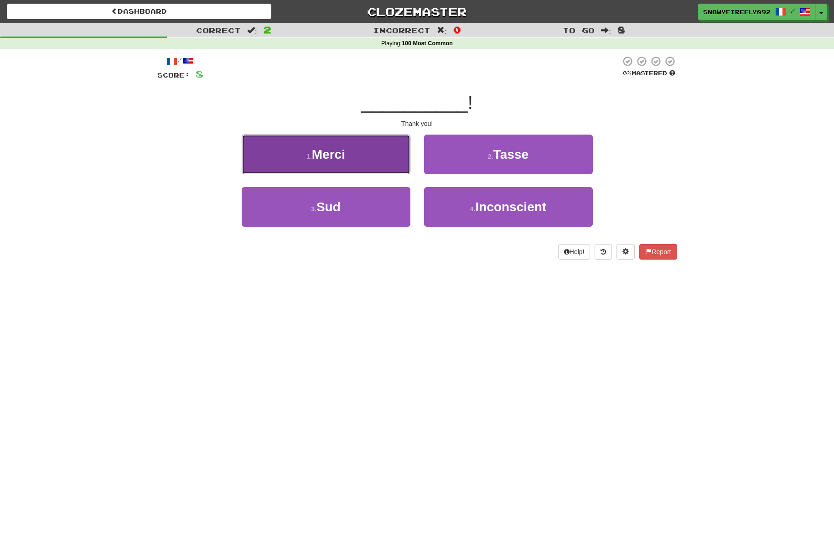
click at [392, 167] on button "1 . [GEOGRAPHIC_DATA]" at bounding box center [326, 155] width 169 height 40
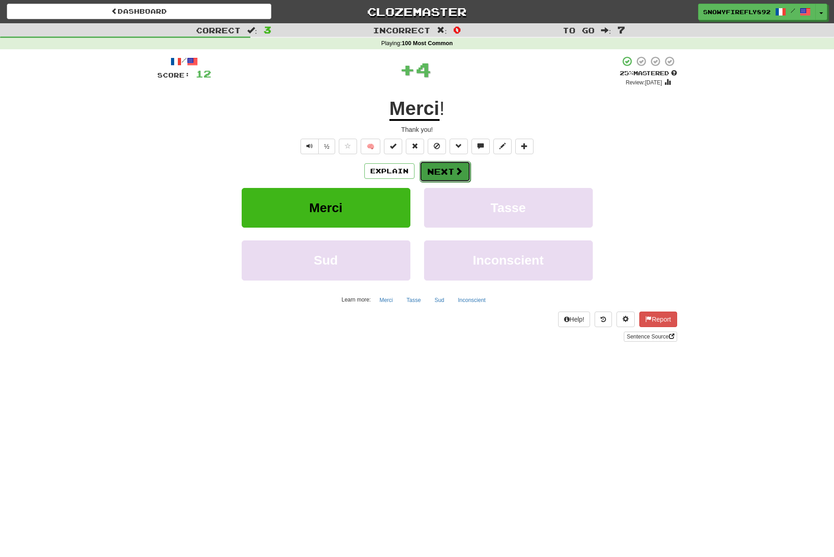
click at [438, 166] on button "Next" at bounding box center [445, 171] width 51 height 21
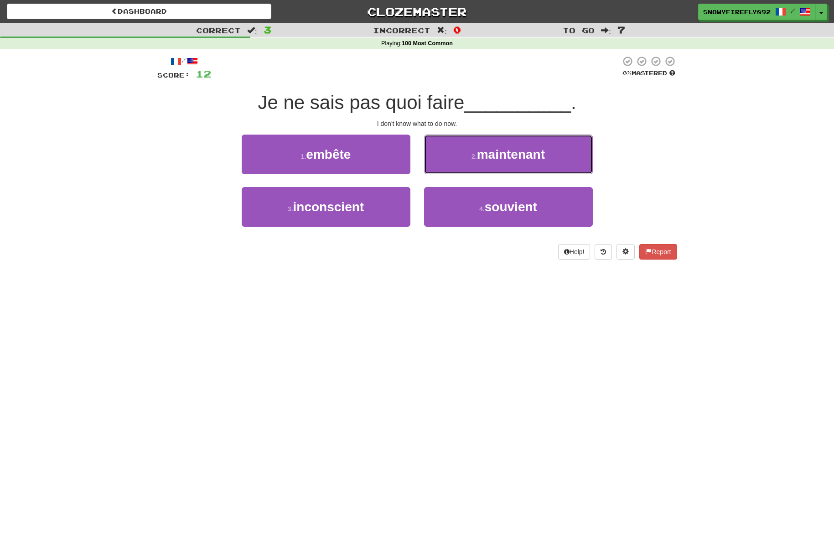
click at [460, 156] on button "2 . maintenant" at bounding box center [508, 155] width 169 height 40
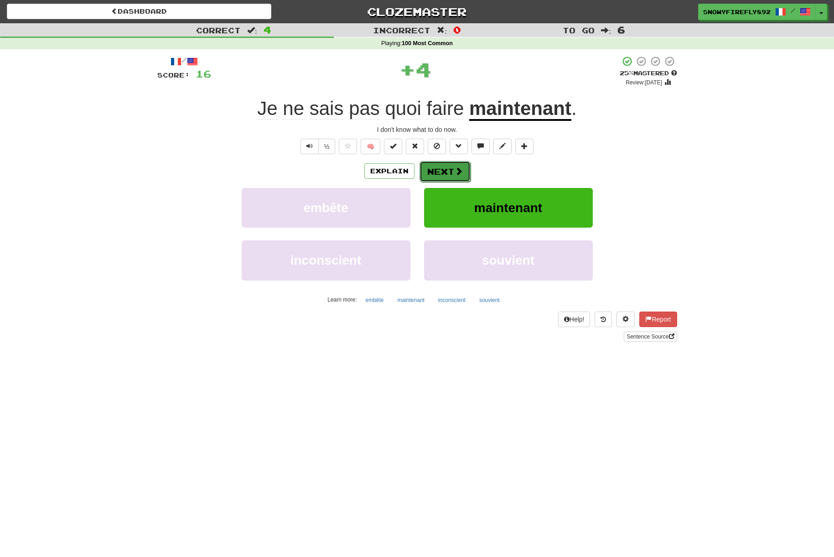
click at [455, 171] on span at bounding box center [459, 171] width 8 height 8
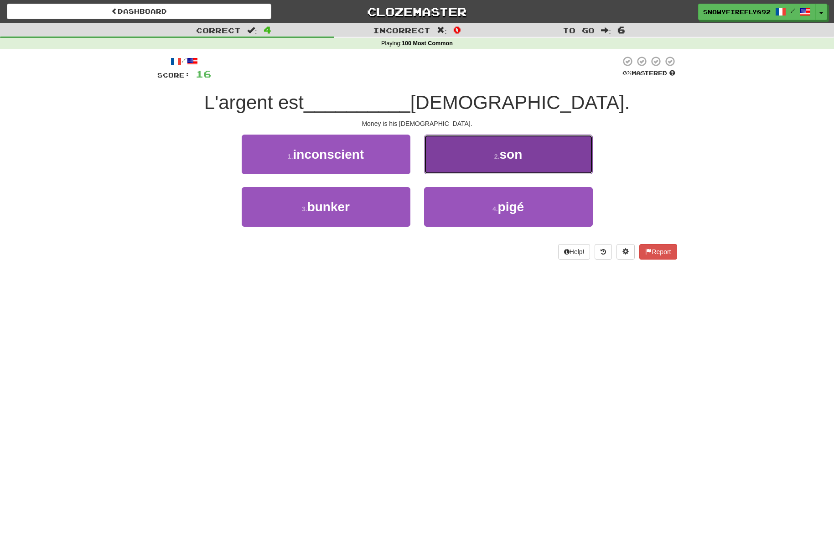
click at [449, 163] on button "2 . son" at bounding box center [508, 155] width 169 height 40
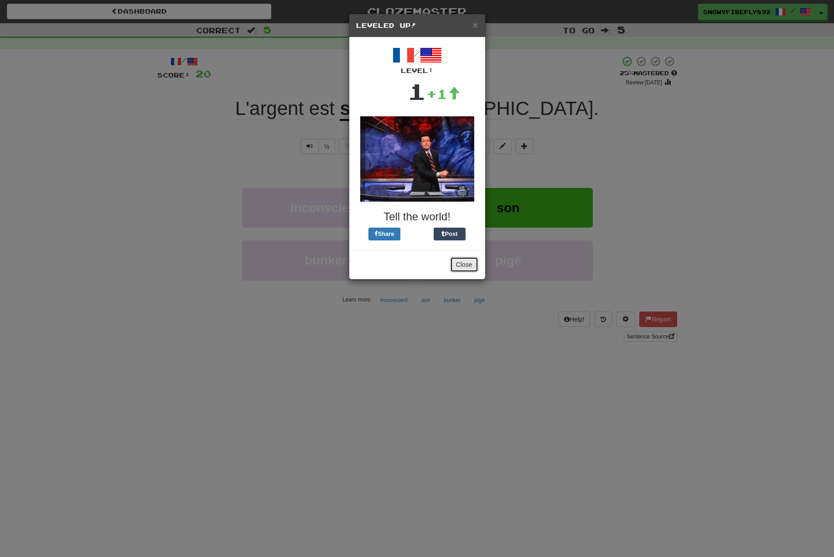
click at [466, 267] on button "Close" at bounding box center [464, 265] width 28 height 16
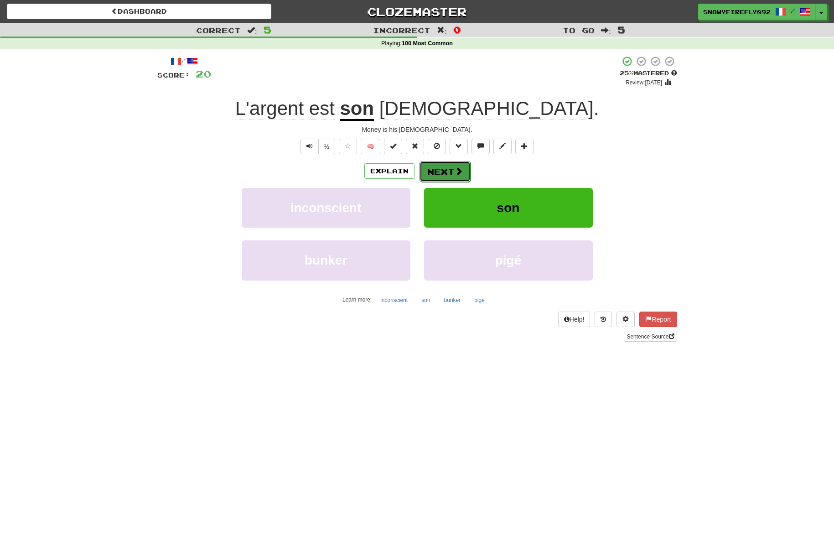
click at [434, 167] on button "Next" at bounding box center [445, 171] width 51 height 21
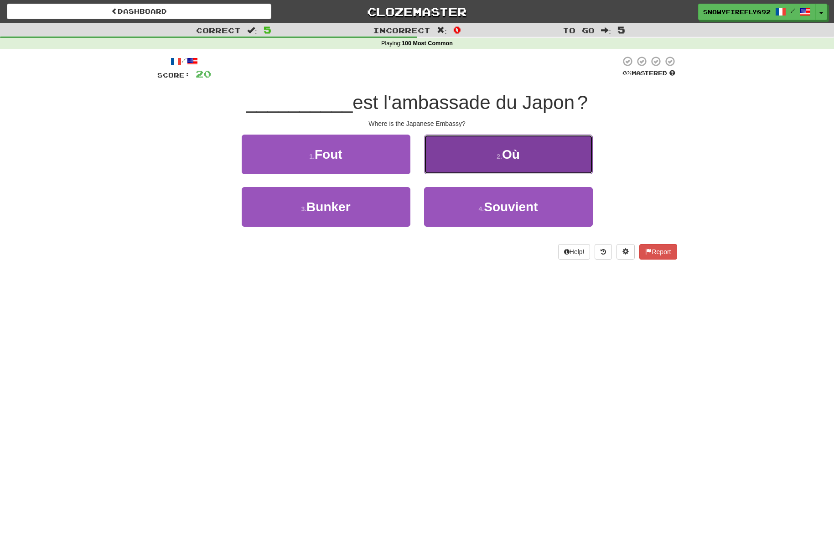
click at [533, 161] on button "2 . Où" at bounding box center [508, 155] width 169 height 40
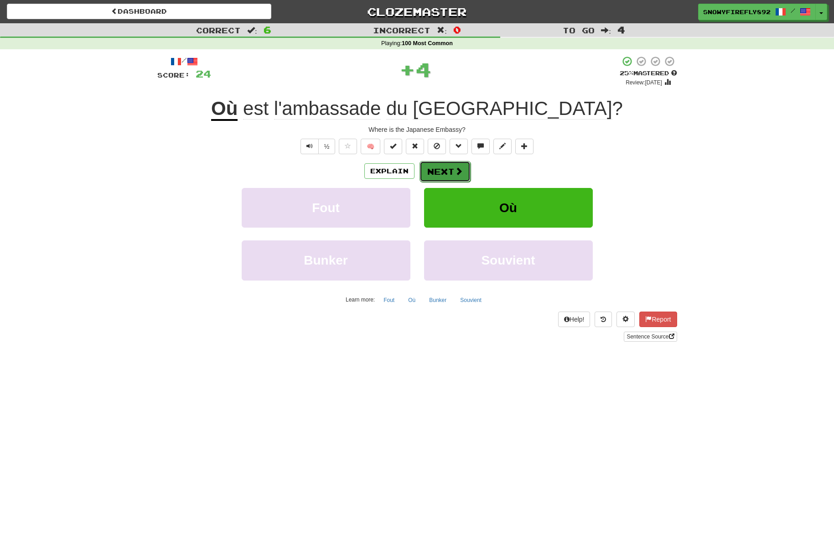
click at [457, 175] on span at bounding box center [459, 171] width 8 height 8
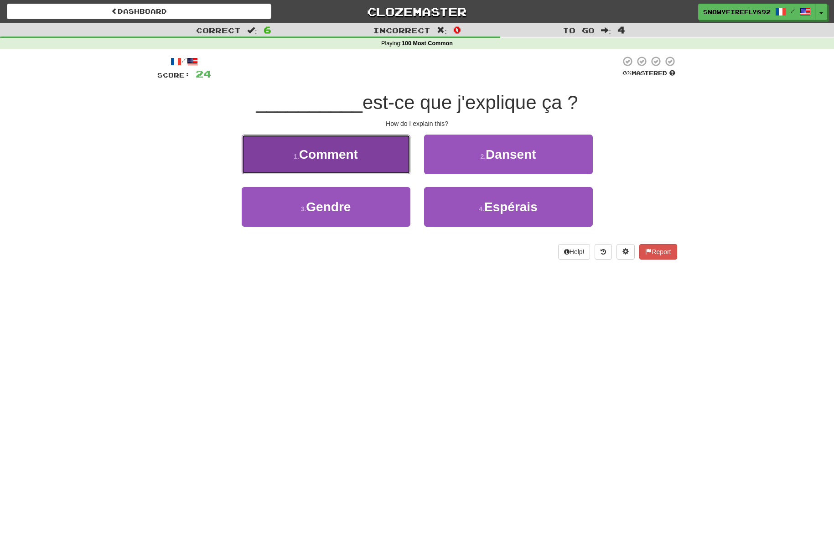
click at [349, 167] on button "1 . Comment" at bounding box center [326, 155] width 169 height 40
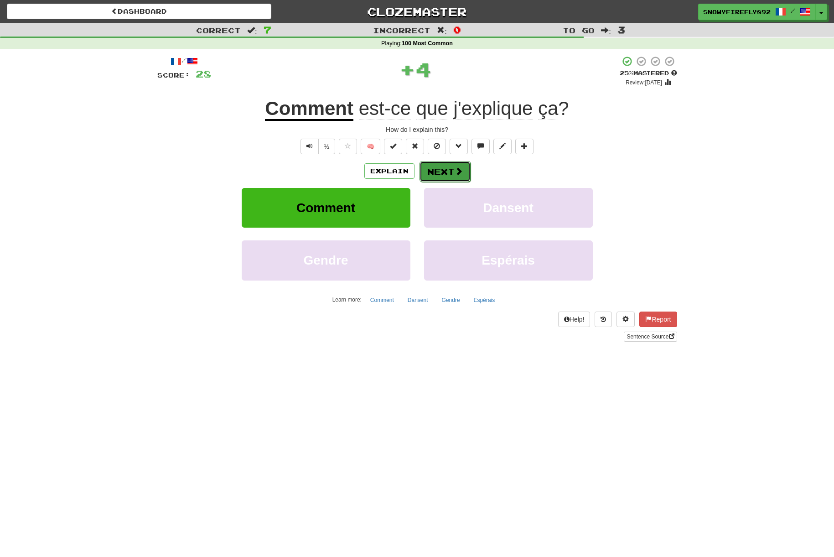
click at [456, 170] on span at bounding box center [459, 171] width 8 height 8
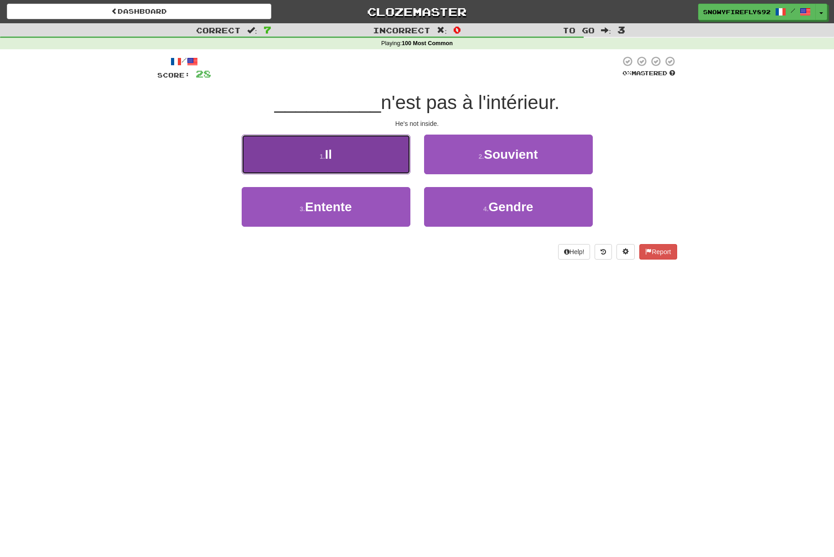
click at [382, 167] on button "1 . Il" at bounding box center [326, 155] width 169 height 40
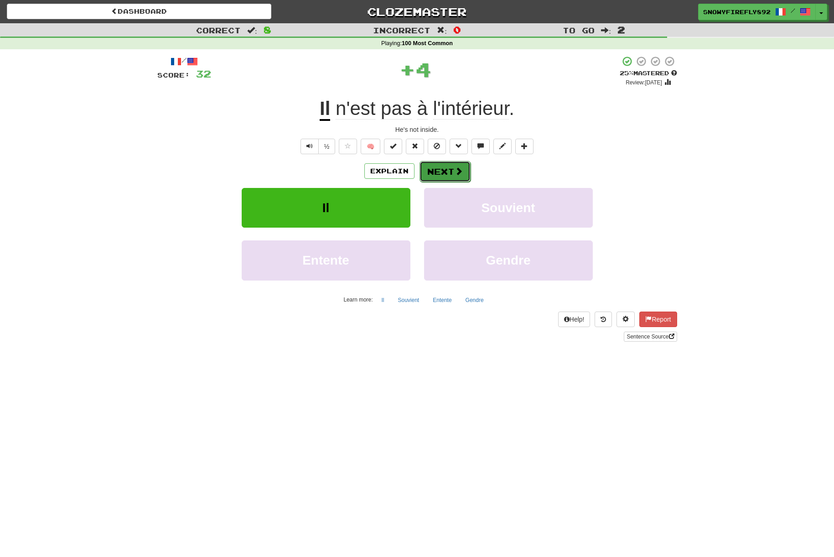
click at [454, 167] on button "Next" at bounding box center [445, 171] width 51 height 21
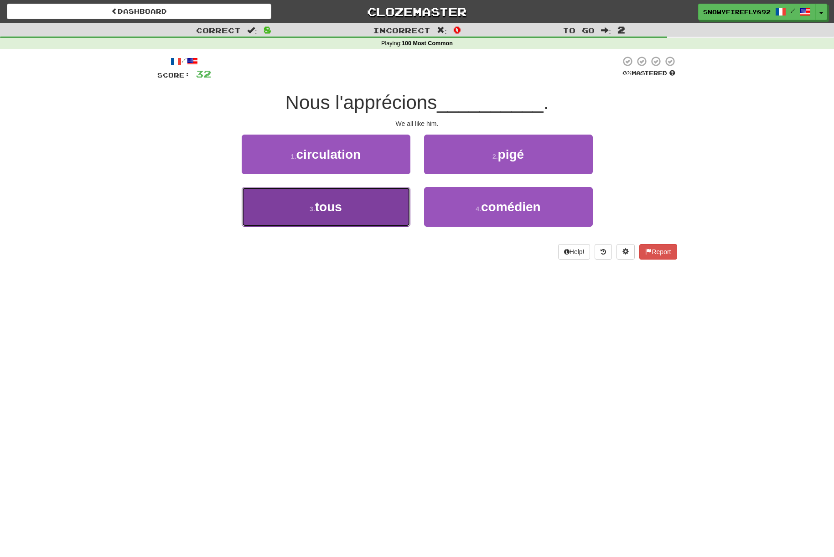
click at [376, 217] on button "3 . tous" at bounding box center [326, 207] width 169 height 40
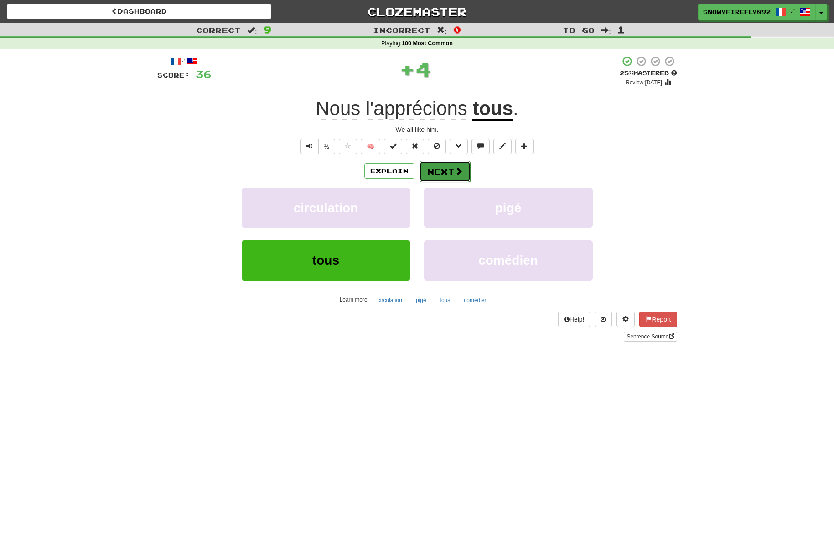
click at [450, 174] on button "Next" at bounding box center [445, 171] width 51 height 21
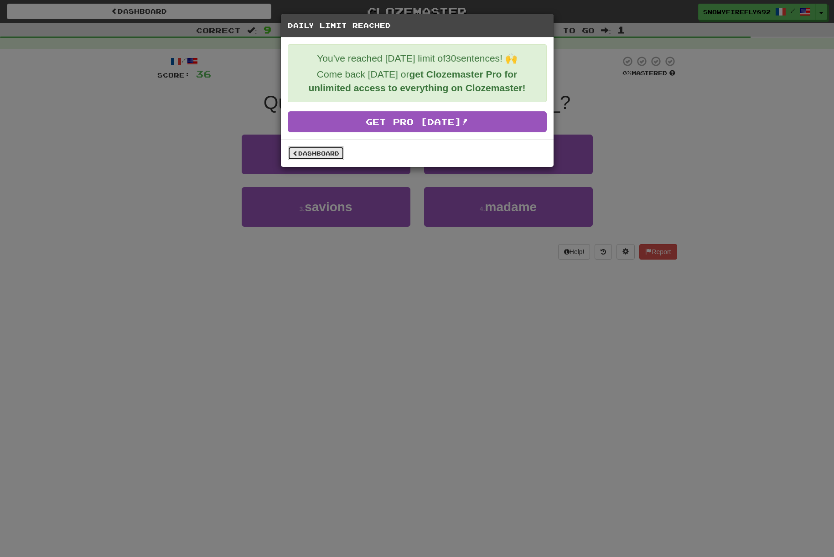
click at [314, 152] on link "Dashboard" at bounding box center [316, 153] width 57 height 14
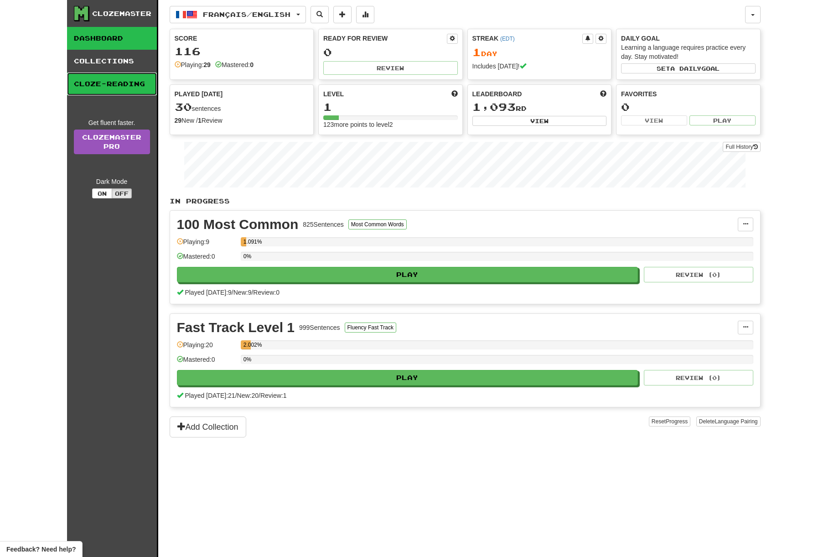
click at [109, 89] on link "Cloze-Reading" at bounding box center [112, 84] width 90 height 23
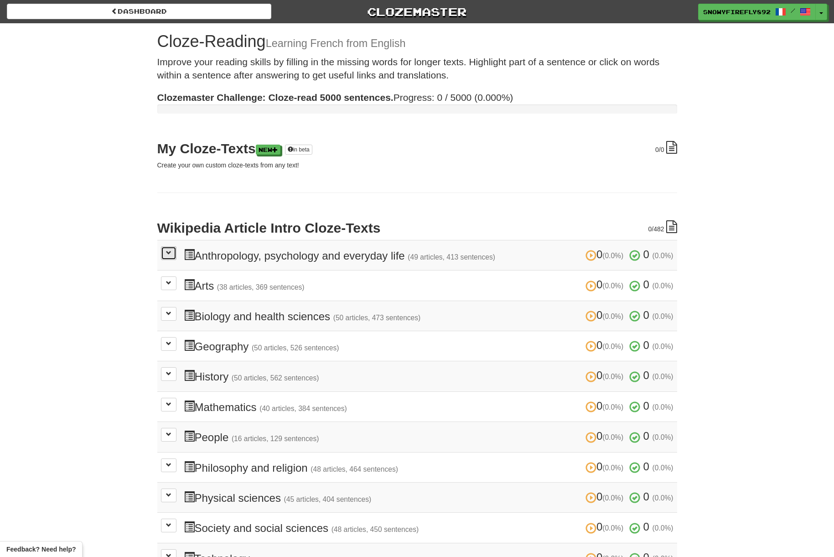
click at [171, 255] on span at bounding box center [168, 252] width 5 height 5
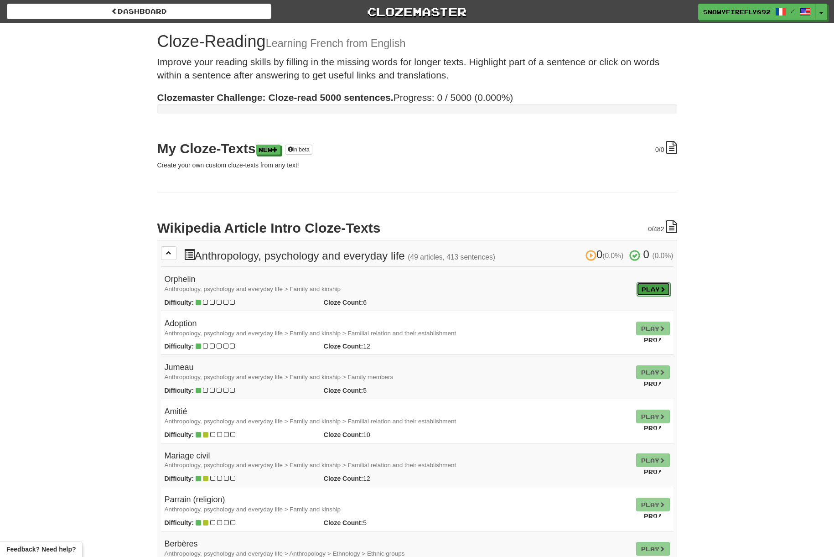
click at [652, 287] on link "Play" at bounding box center [654, 289] width 34 height 14
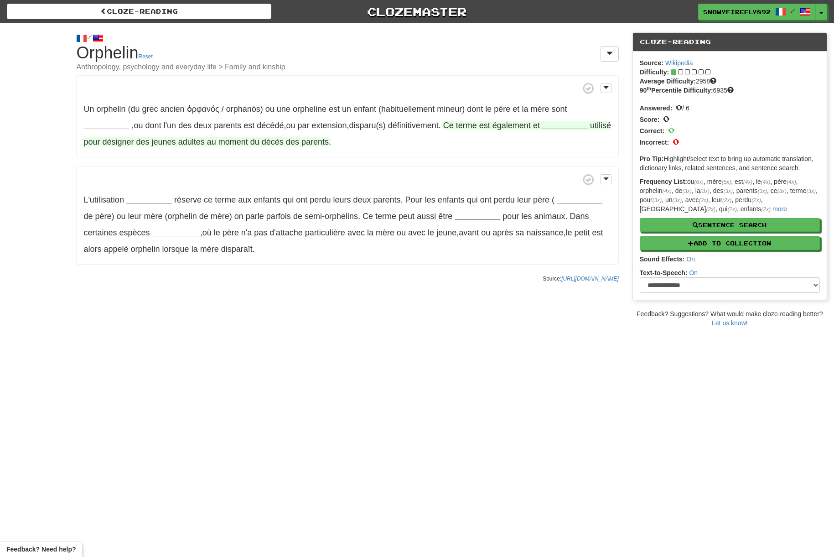
click at [553, 125] on strong "__________" at bounding box center [565, 125] width 46 height 9
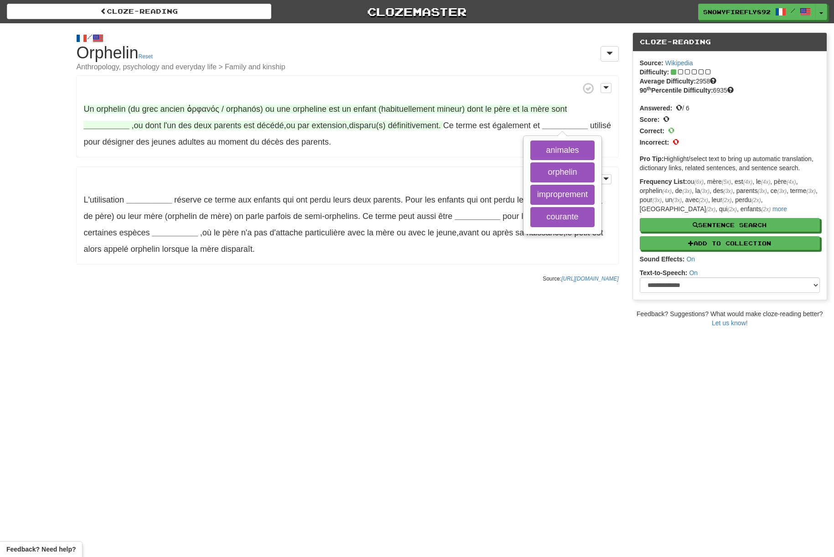
click at [101, 126] on strong "__________" at bounding box center [106, 125] width 46 height 9
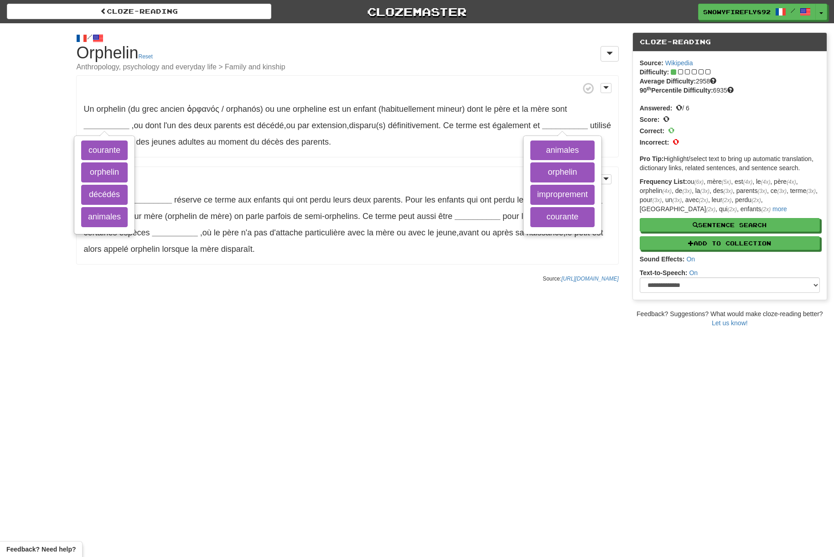
click at [371, 145] on p "Un orphelin (du grec ancien ὀρφανός / orphanós) ou une orpheline est un enfant …" at bounding box center [347, 116] width 542 height 82
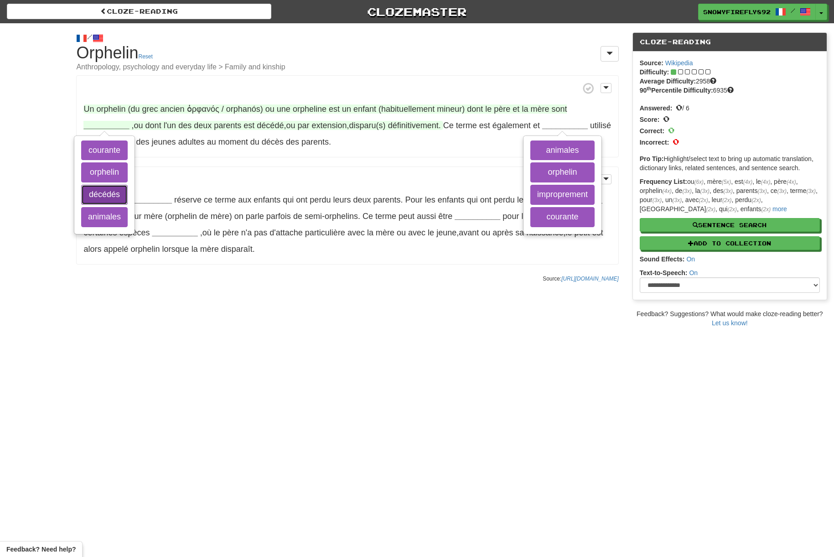
click at [116, 193] on button "décédés" at bounding box center [104, 195] width 47 height 20
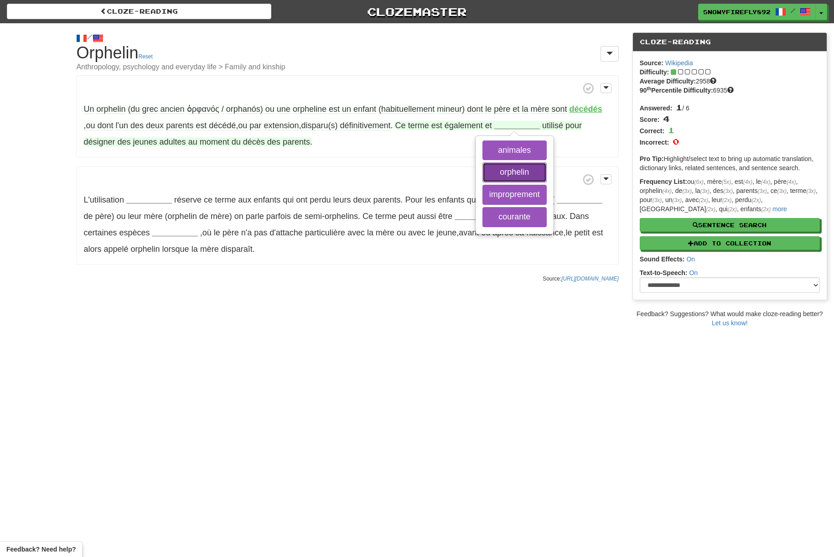
click at [506, 175] on button "orphelin" at bounding box center [515, 172] width 64 height 20
click at [518, 222] on button "courante" at bounding box center [515, 217] width 64 height 20
click at [516, 198] on button "improprement" at bounding box center [515, 195] width 64 height 20
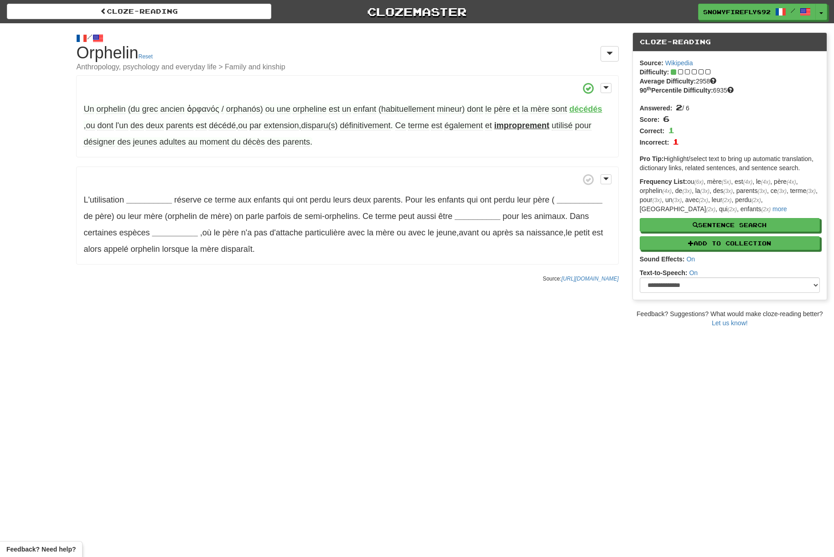
click at [384, 313] on div "/ Cloze-[GEOGRAPHIC_DATA] Orphelin Reset Anthropology, psychology and everyday …" at bounding box center [417, 175] width 834 height 304
click at [500, 101] on p "Un orphelin (du grec ancien ὀρφανός / orphanós) ou une orpheline est un enfant …" at bounding box center [347, 116] width 542 height 82
